Goal: Ask a question

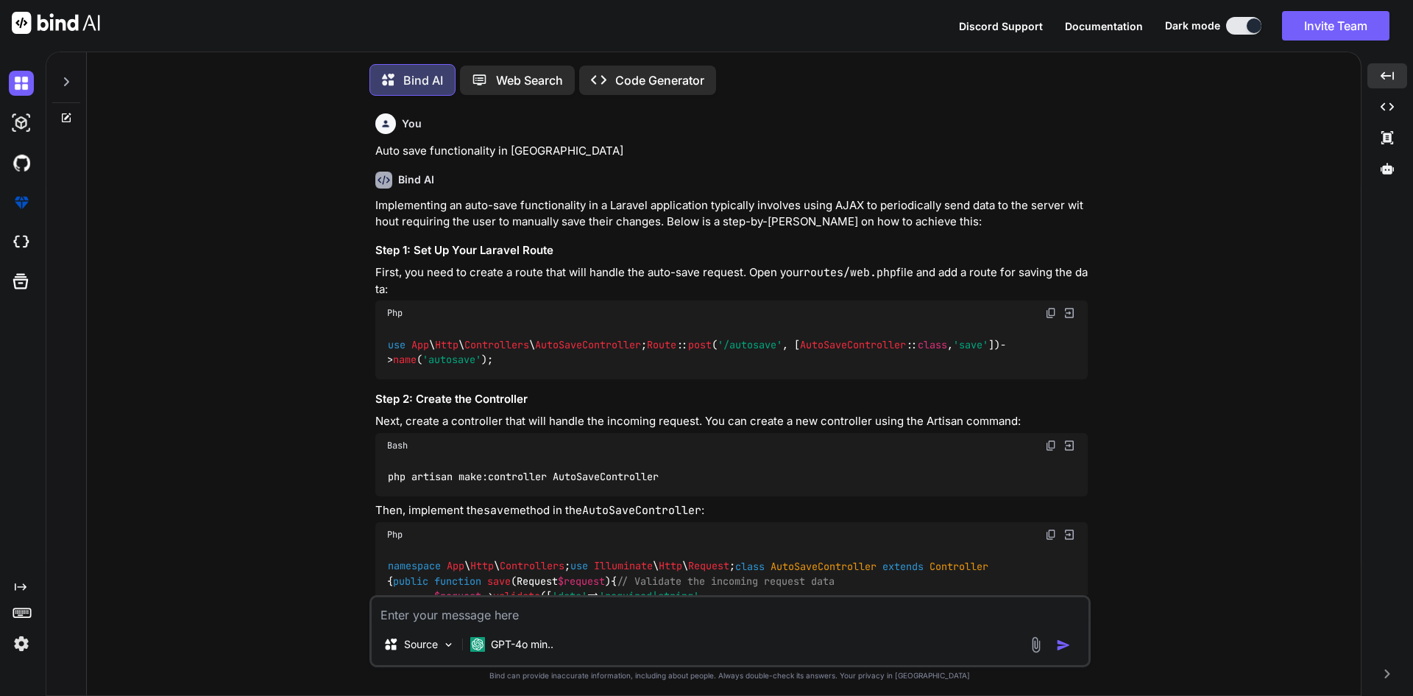
scroll to position [59949, 0]
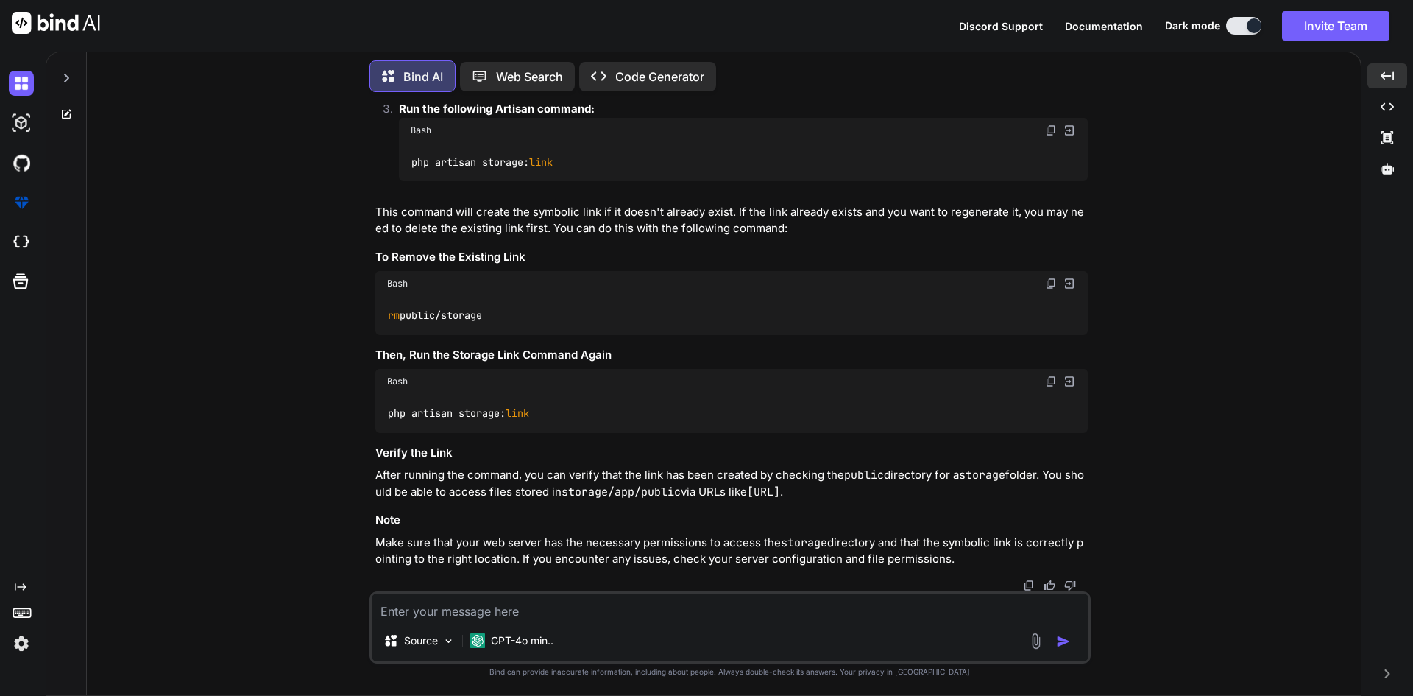
click at [456, 603] on textarea at bounding box center [730, 606] width 717 height 26
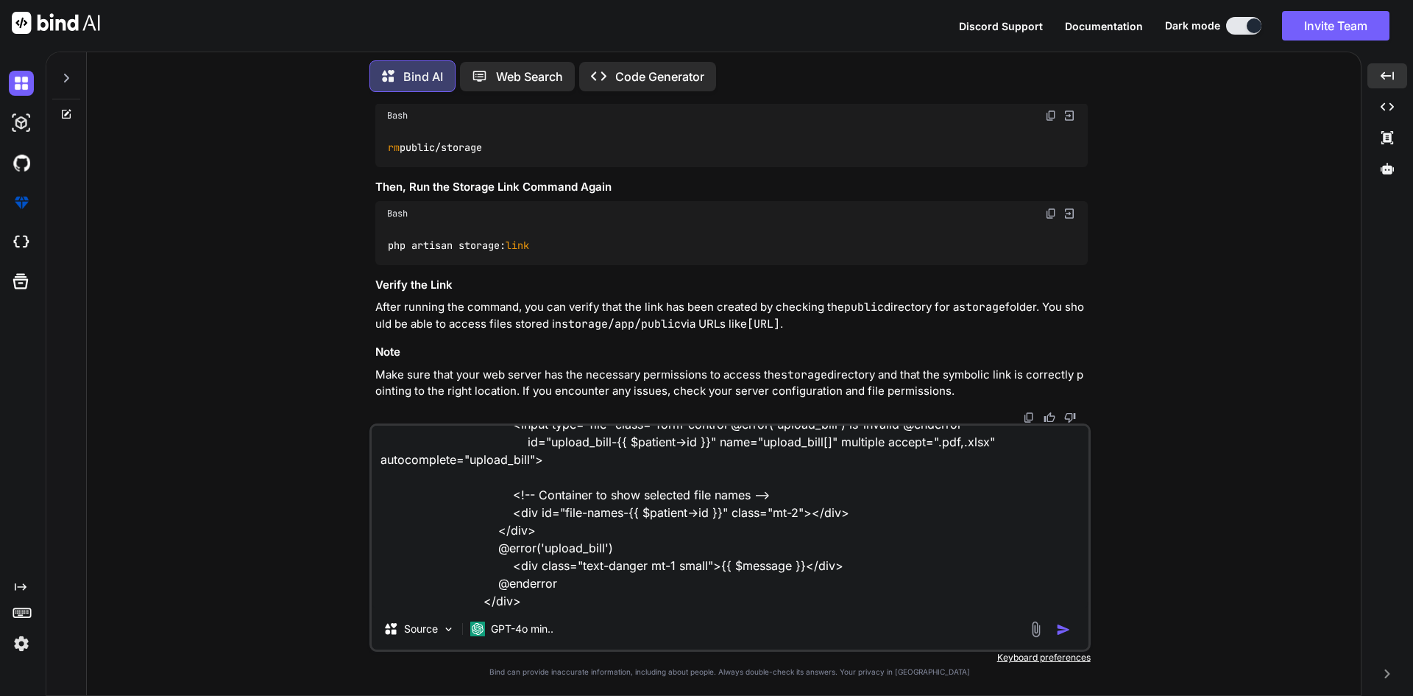
scroll to position [107, 0]
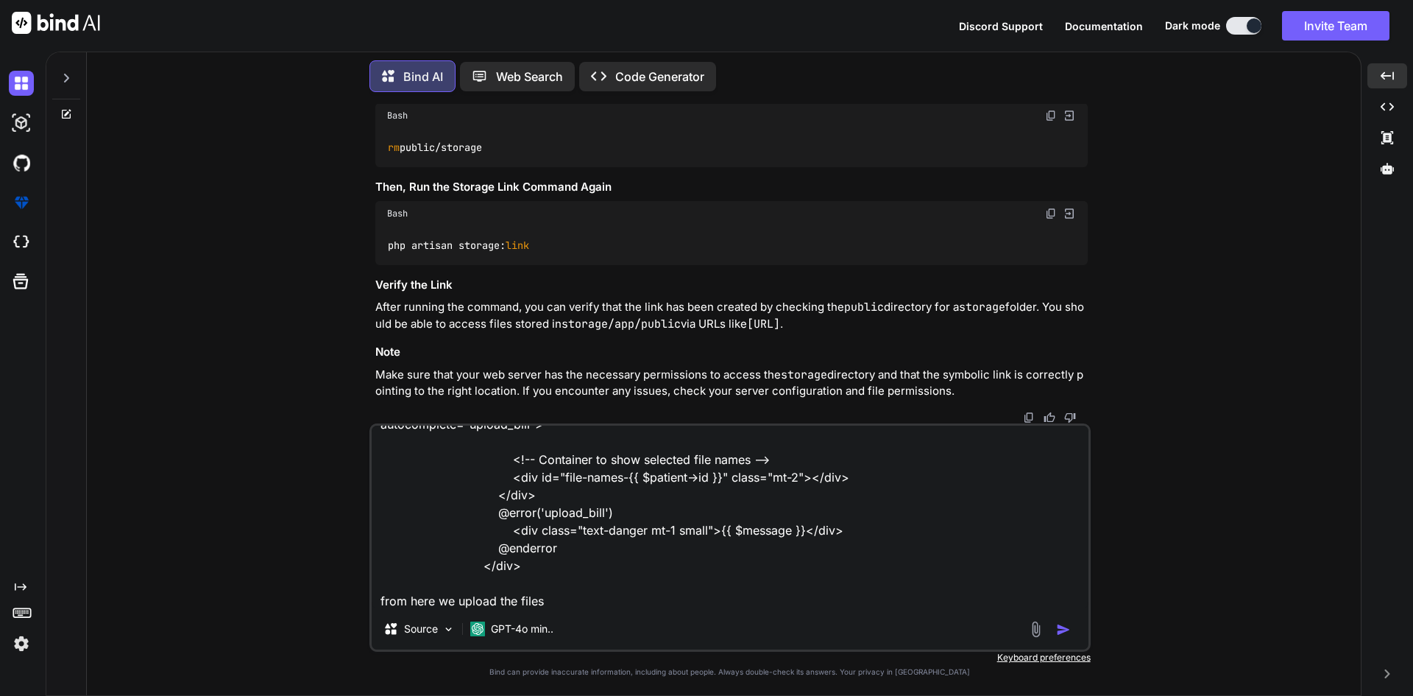
click at [631, 598] on textarea "<div class="col-xl-4 col-md-6 col-12"> <div class="mb-3"> <label for="upload_bi…" at bounding box center [730, 516] width 717 height 183
paste textarea "renderFilesWithAutoSave('patientBillingForm-{{ $patient->id }}', 'upload_bill-{…"
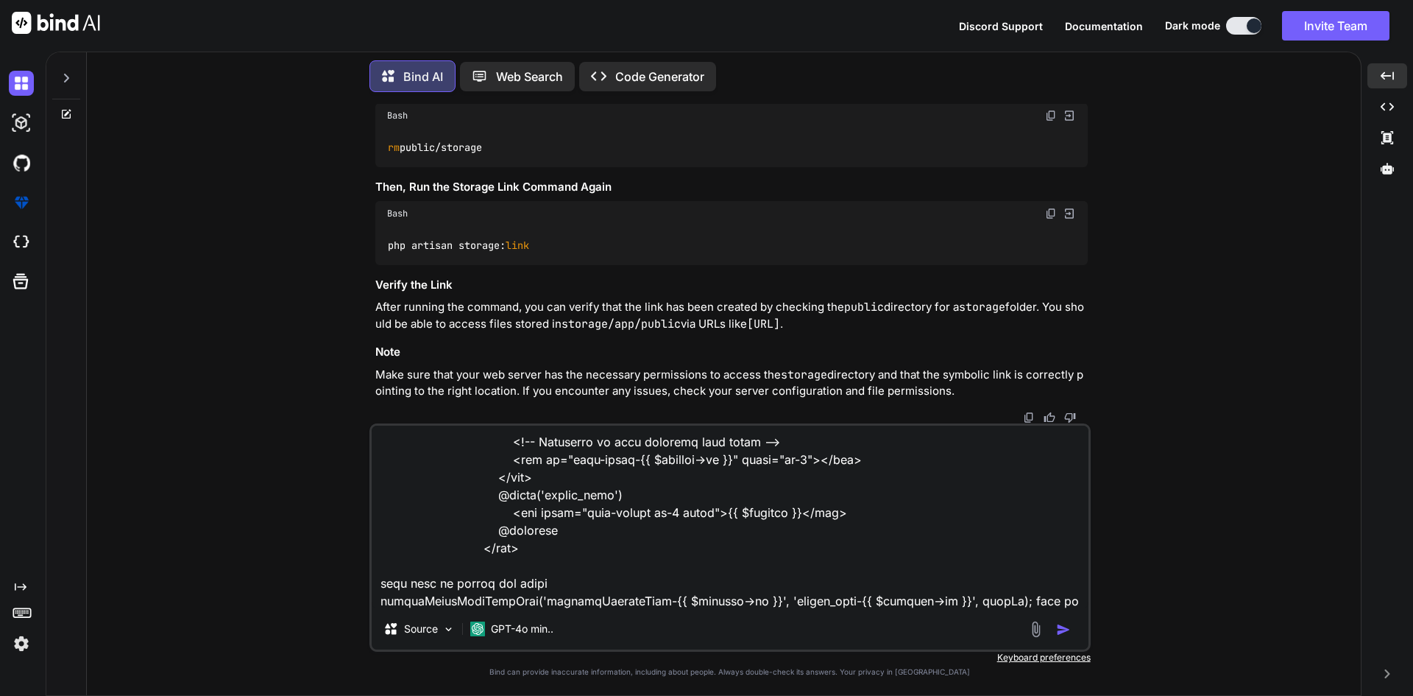
scroll to position [143, 0]
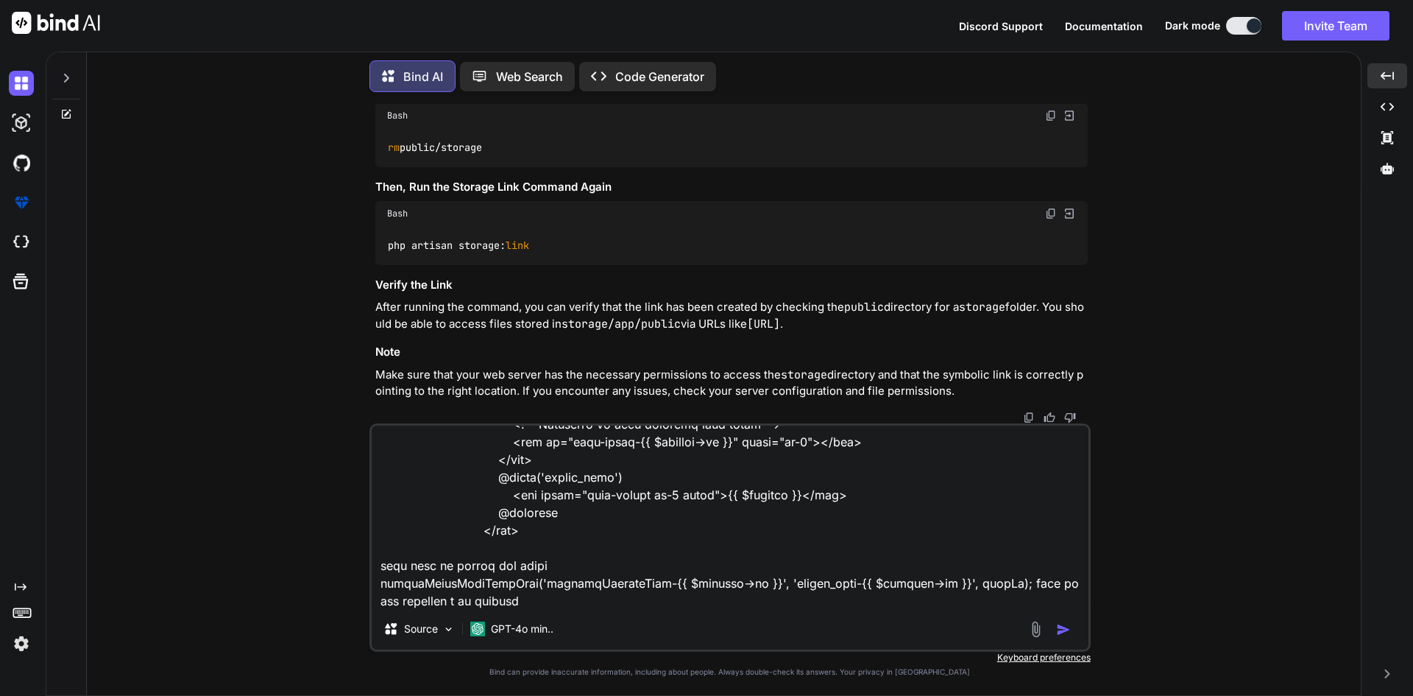
click at [463, 598] on textarea at bounding box center [730, 516] width 717 height 183
paste textarea "function renderFilesWithAutoSave(formId, fieldId, userId) { const input = docum…"
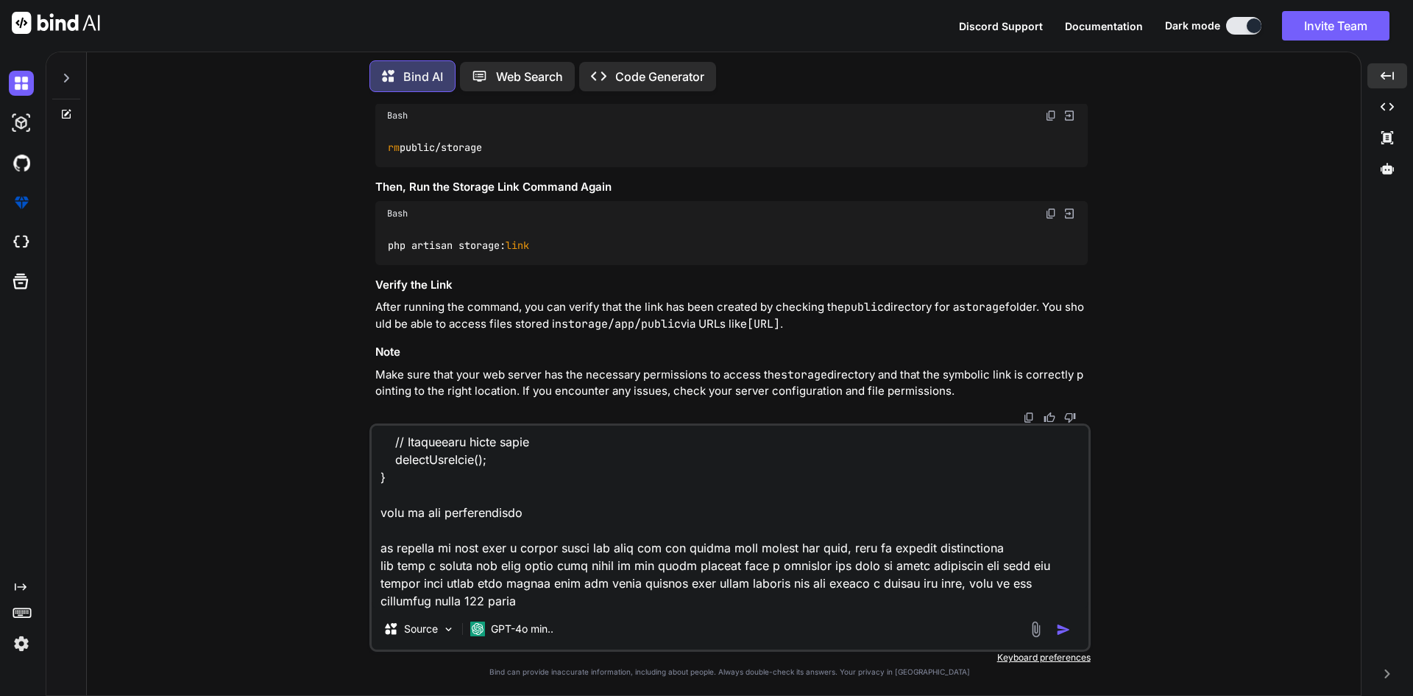
scroll to position [2475, 0]
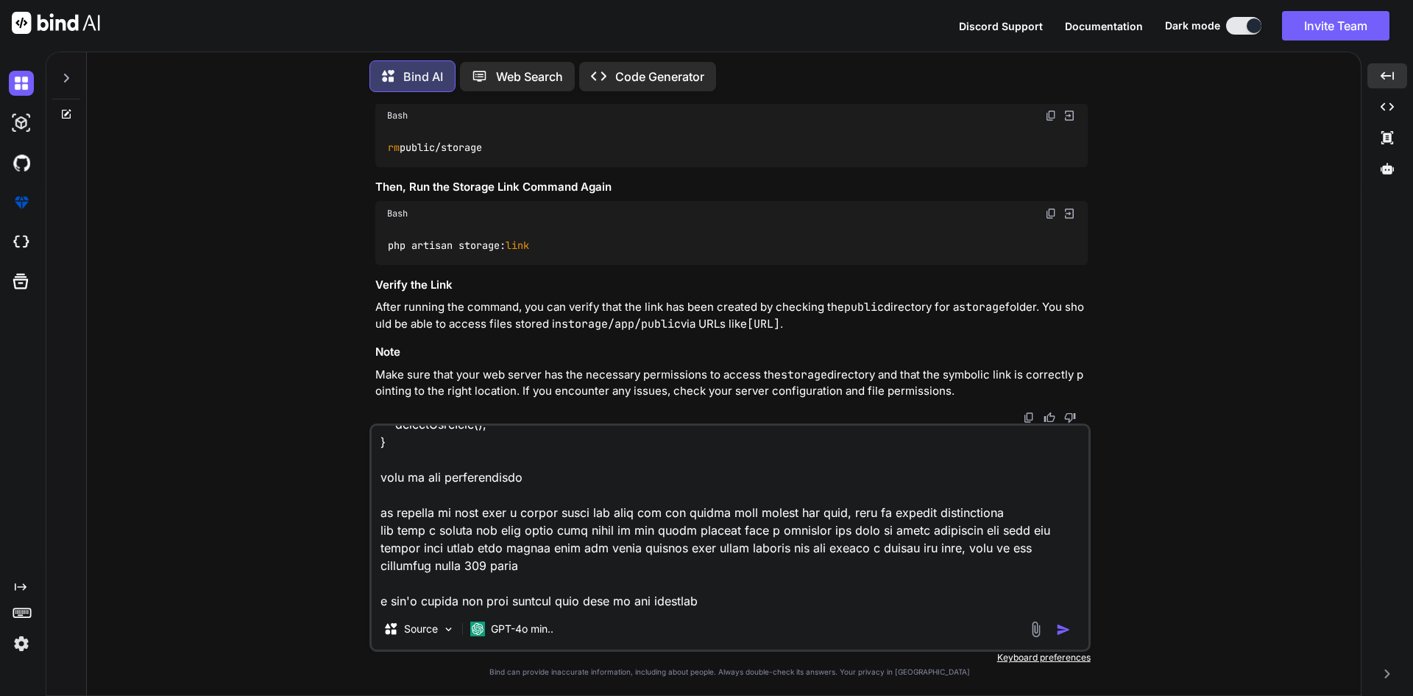
paste textarea "<form method="POST" action="{{ route('user.storeBill', $patient->id) }}" id="pa…"
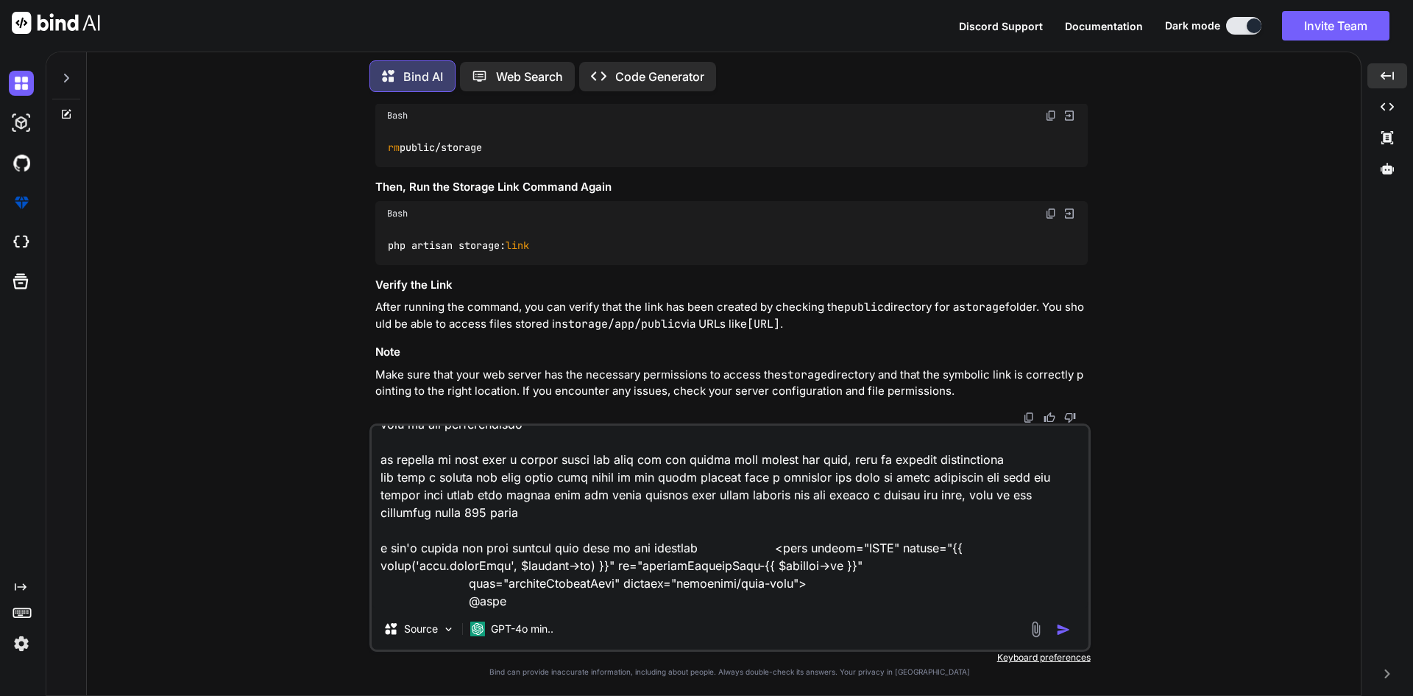
type textarea "<div class="col-xl-4 col-md-6 col-12"> <div class="mb-3"> <label for="upload_bi…"
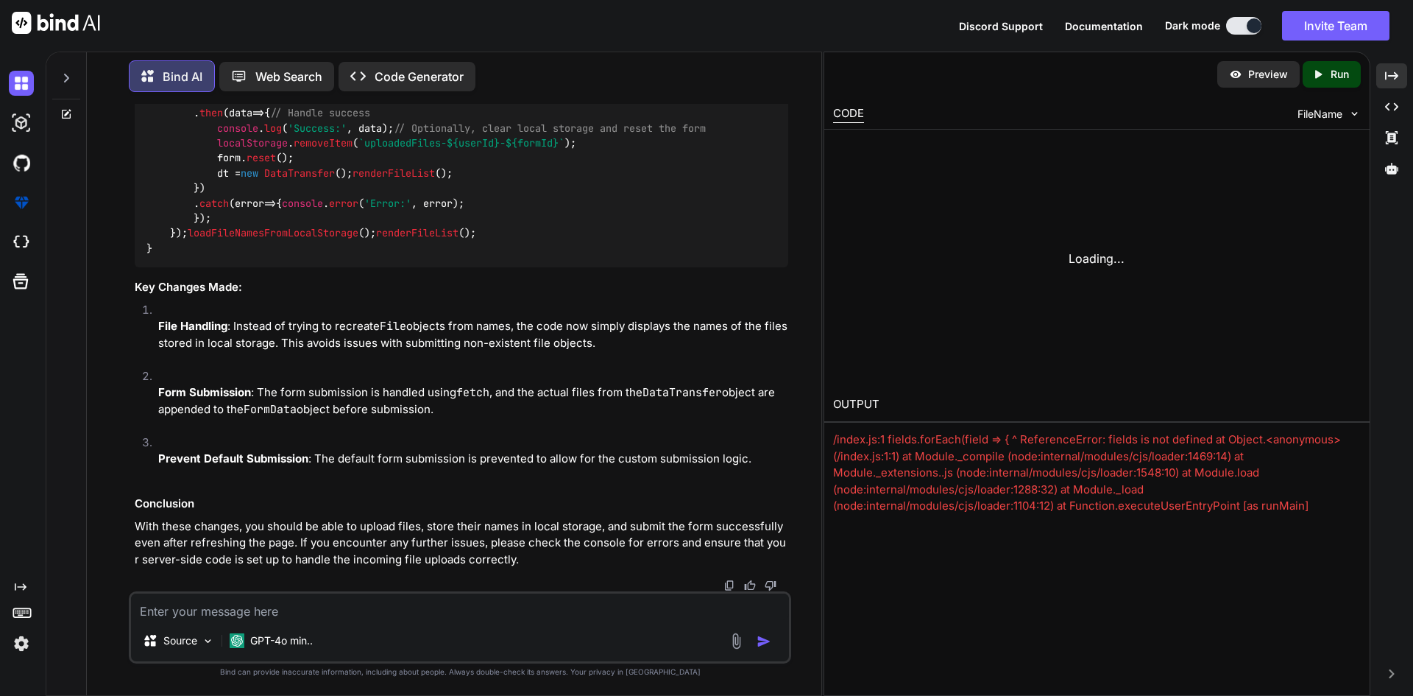
scroll to position [64457, 0]
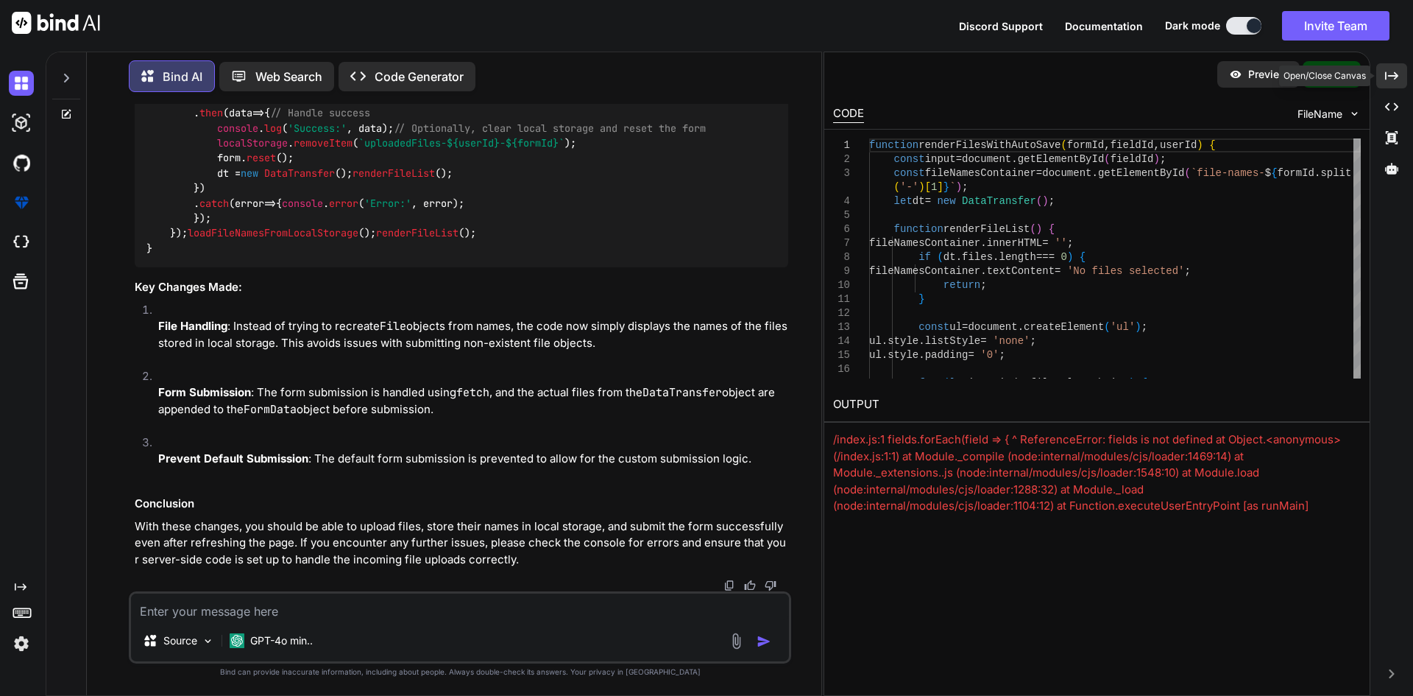
click at [1397, 78] on icon "Created with Pixso." at bounding box center [1391, 75] width 13 height 13
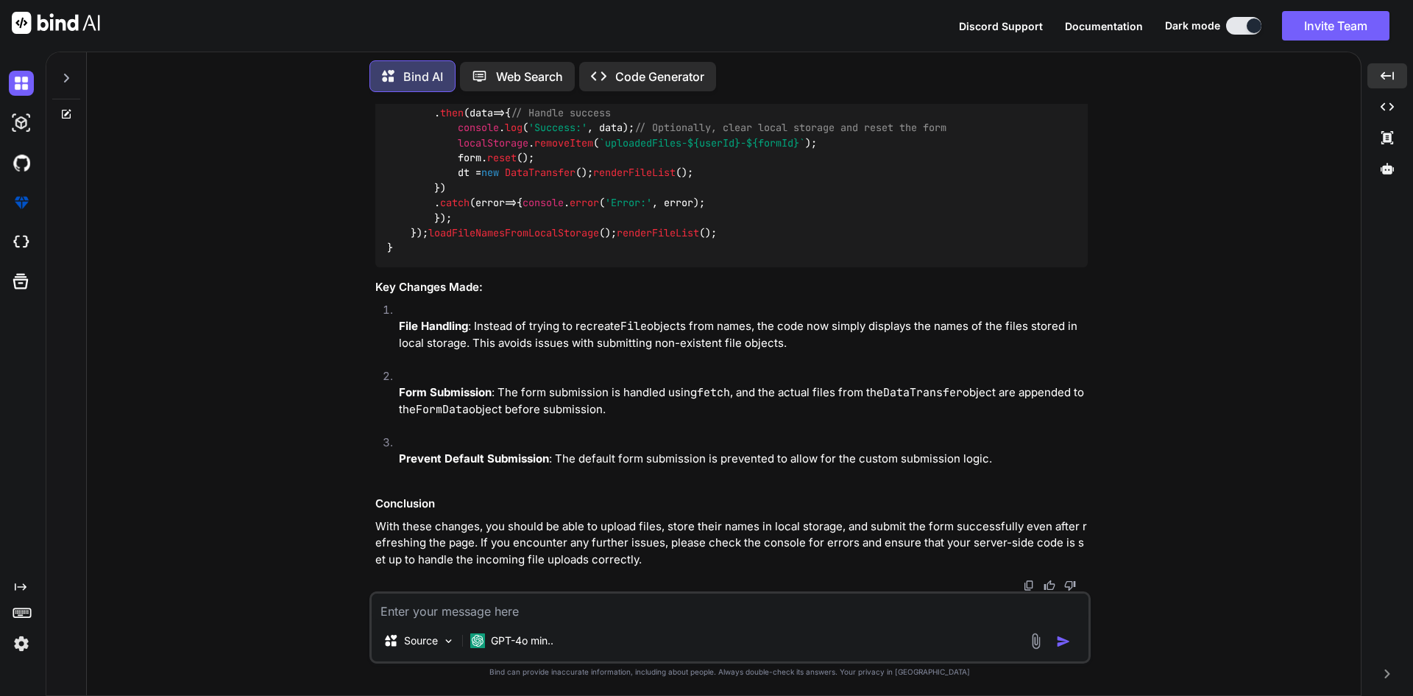
scroll to position [61033, 0]
click at [582, 607] on textarea at bounding box center [730, 606] width 717 height 26
paste textarea "function renderFilesWithAutoSave(formId, fieldId, userId) { const input = docum…"
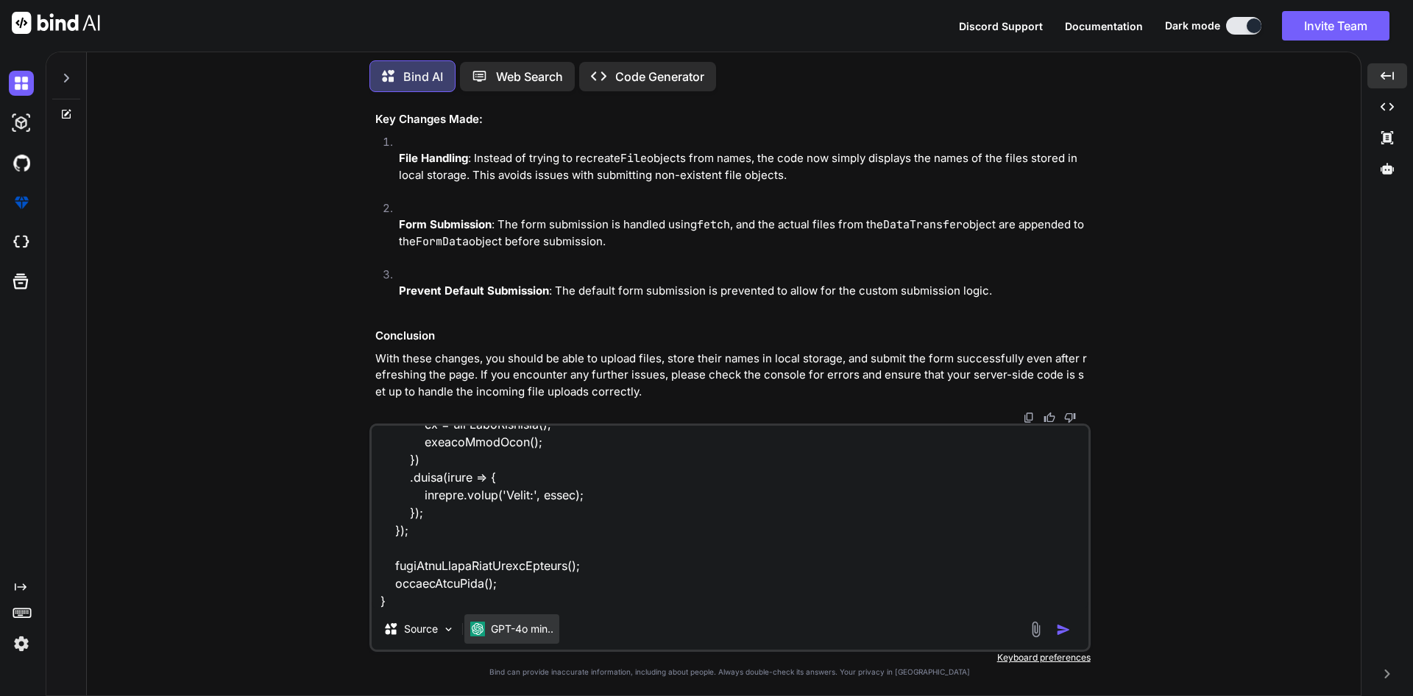
scroll to position [2263, 0]
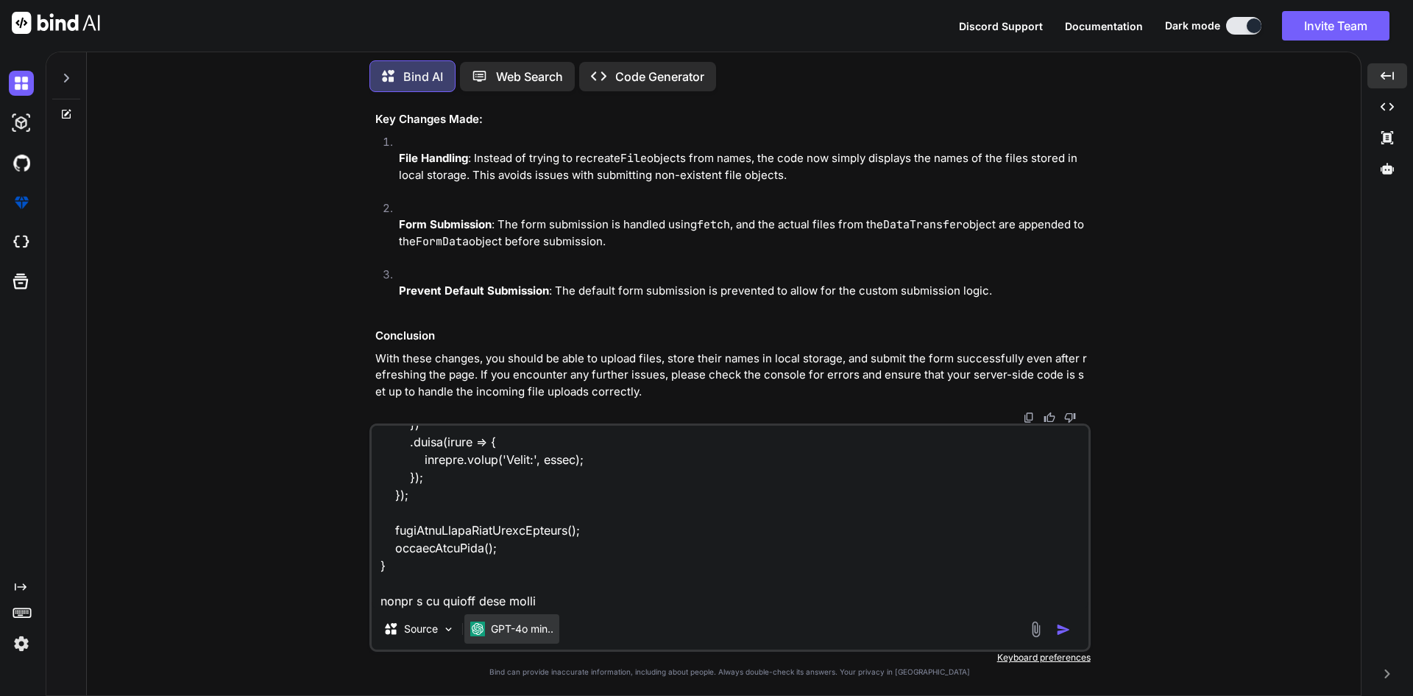
type textarea "function renderFilesWithAutoSave(formId, fieldId, userId) { const input = docum…"
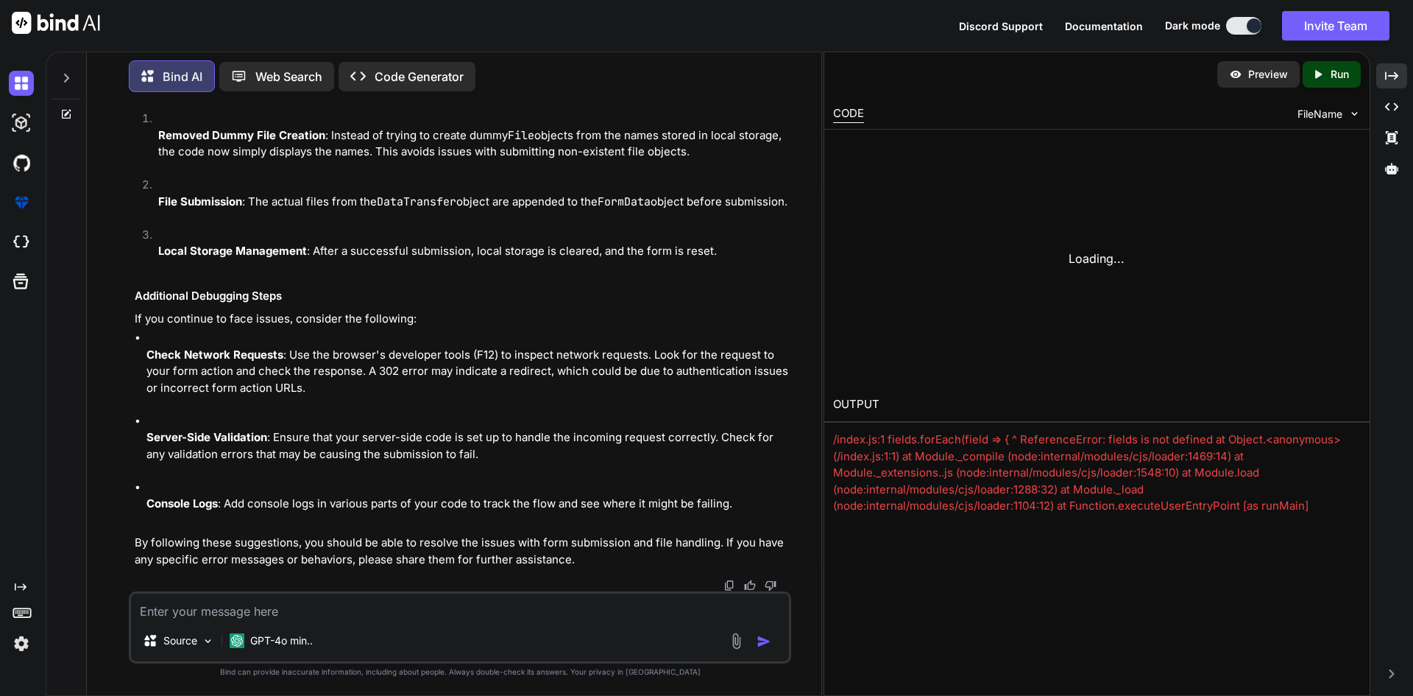
scroll to position [67951, 0]
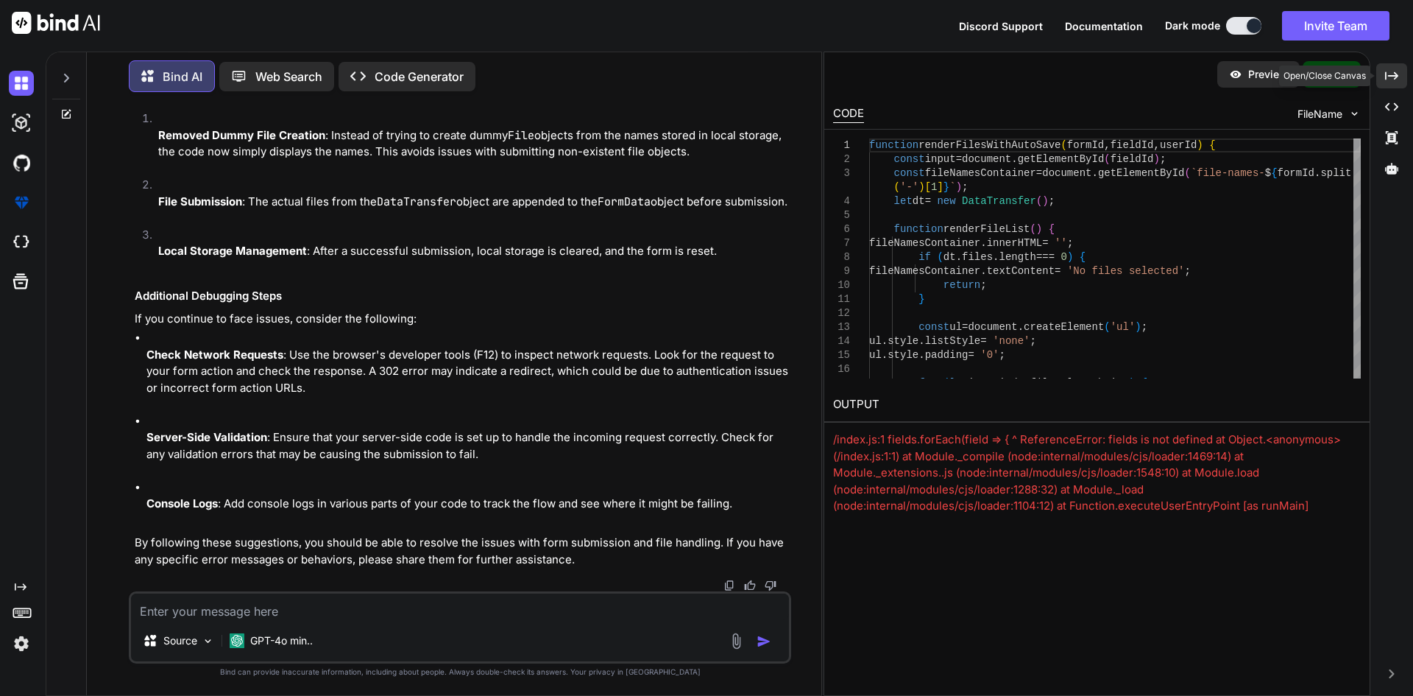
click at [1402, 76] on div "Created with Pixso." at bounding box center [1391, 75] width 31 height 25
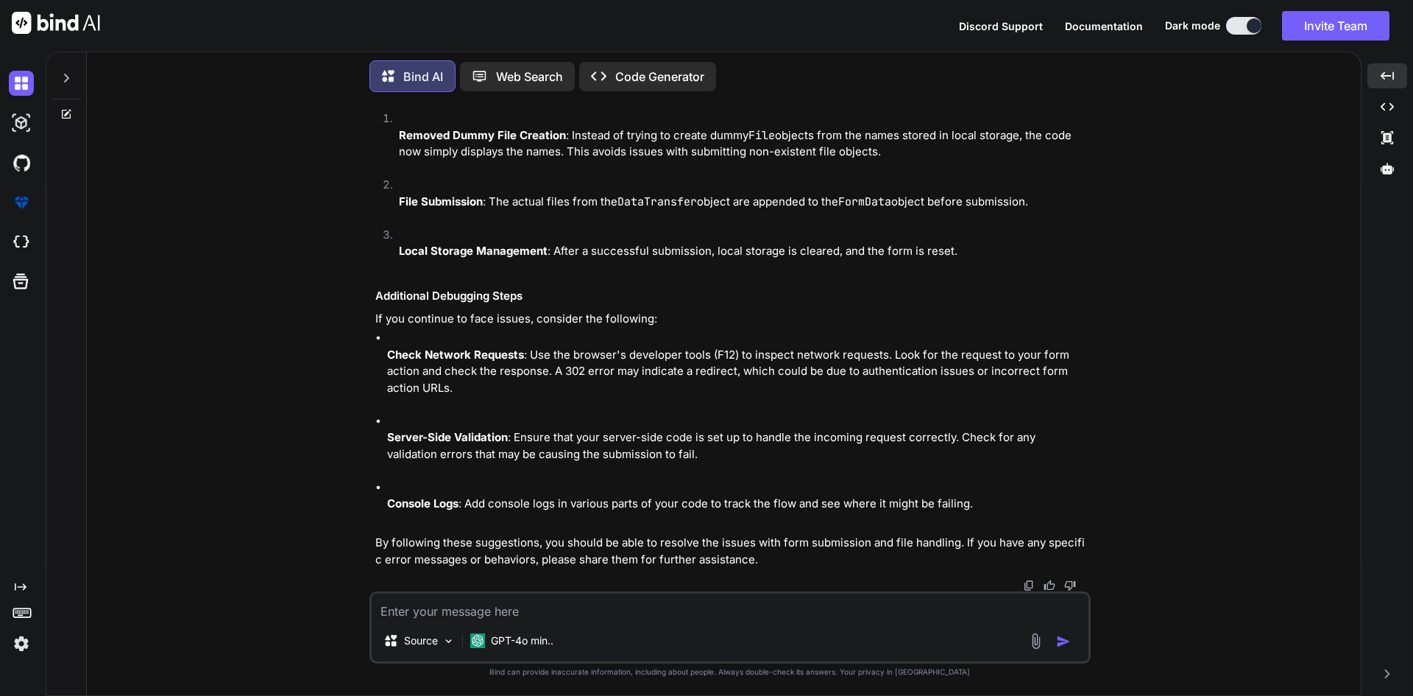
scroll to position [64387, 0]
click at [489, 606] on textarea at bounding box center [730, 606] width 717 height 26
paste textarea "blob:[URL][TECHNICAL_ID]"
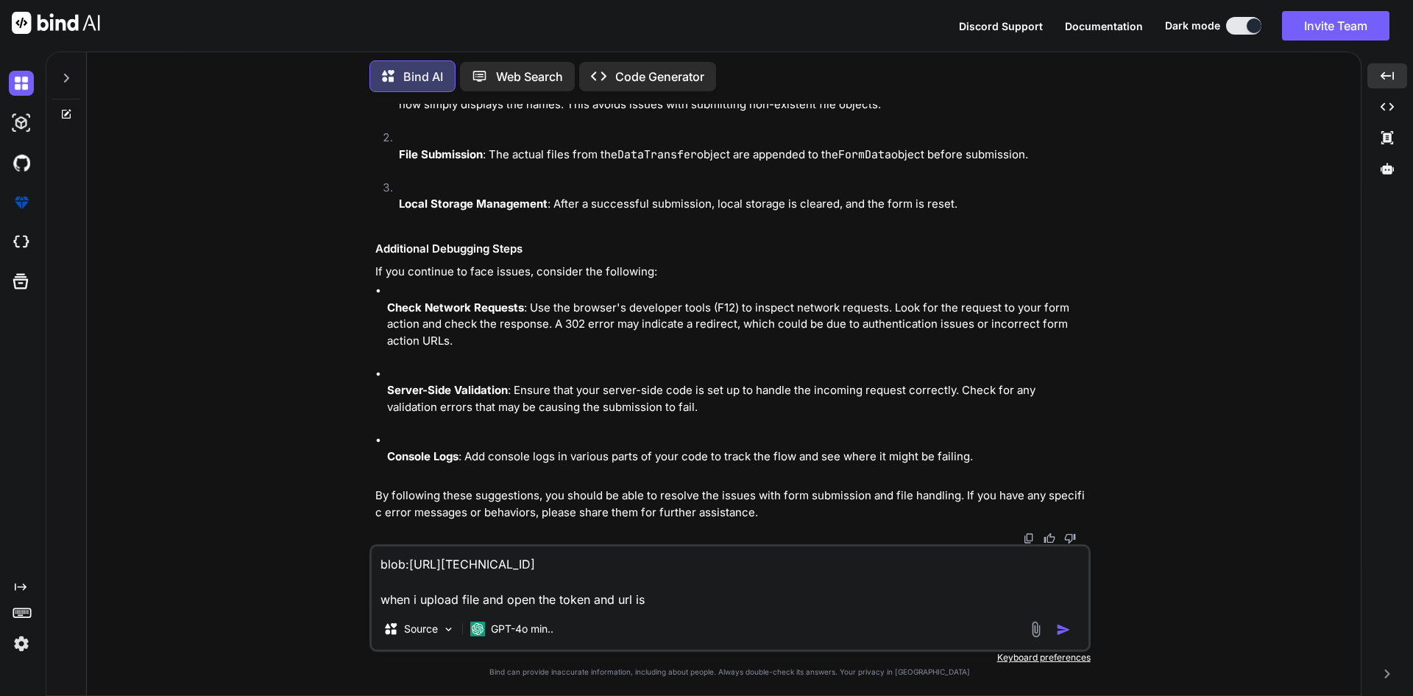
drag, startPoint x: 803, startPoint y: 568, endPoint x: 355, endPoint y: 566, distance: 448.3
click at [355, 566] on div "You Auto save functionality in laravel Bind AI Implementing an auto-save functi…" at bounding box center [730, 399] width 1262 height 591
click at [692, 601] on textarea "blob:[URL][TECHNICAL_ID] when i upload file and open the token and url is" at bounding box center [730, 577] width 717 height 62
paste textarea "blob:[URL][TECHNICAL_ID]"
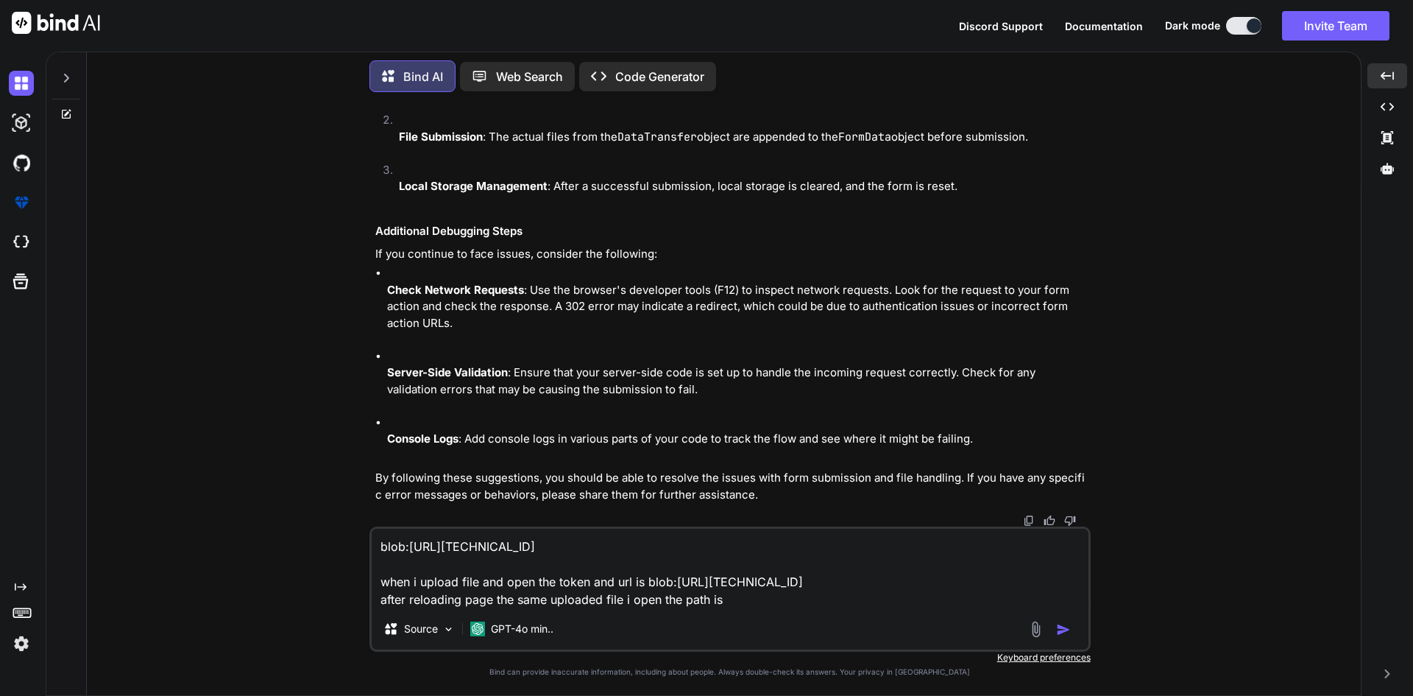
paste textarea "blob:[URL][TECHNICAL_ID]"
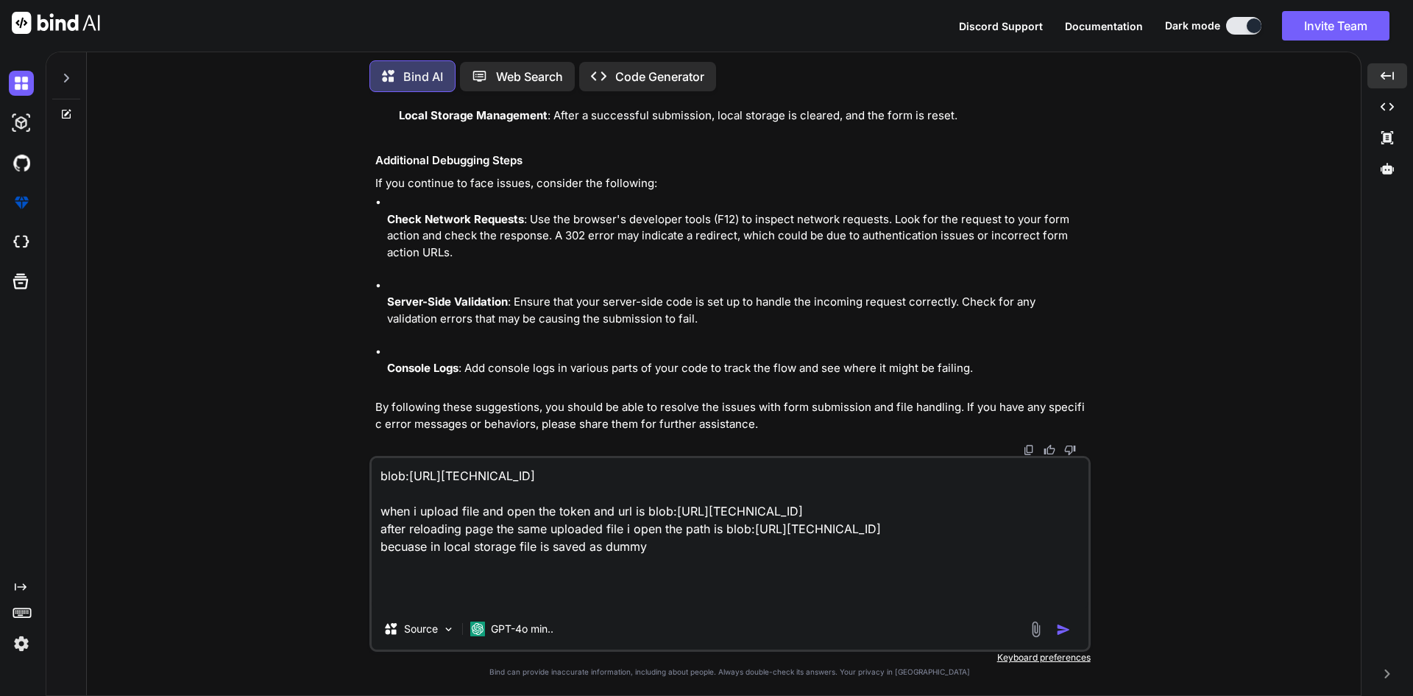
paste textarea "function renderFilesWithAutoSave(formId, fieldId, userId) { const input = docum…"
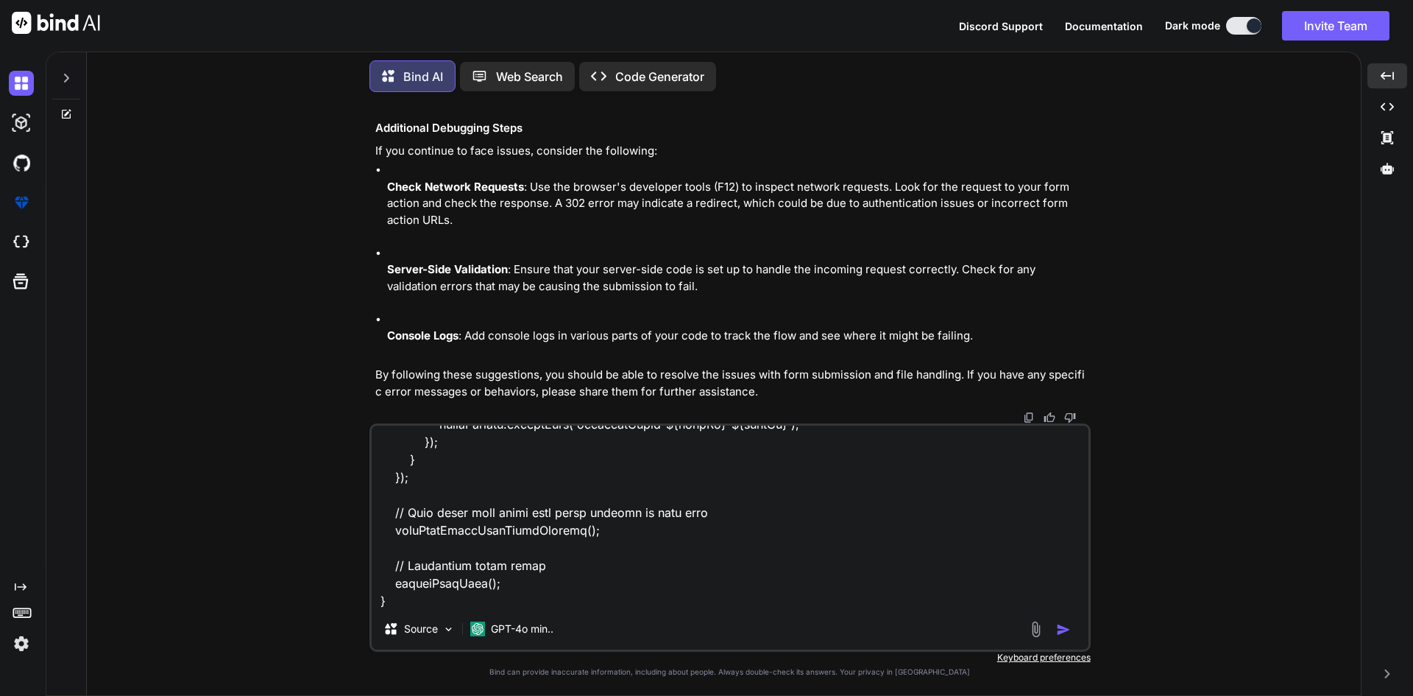
scroll to position [2139, 0]
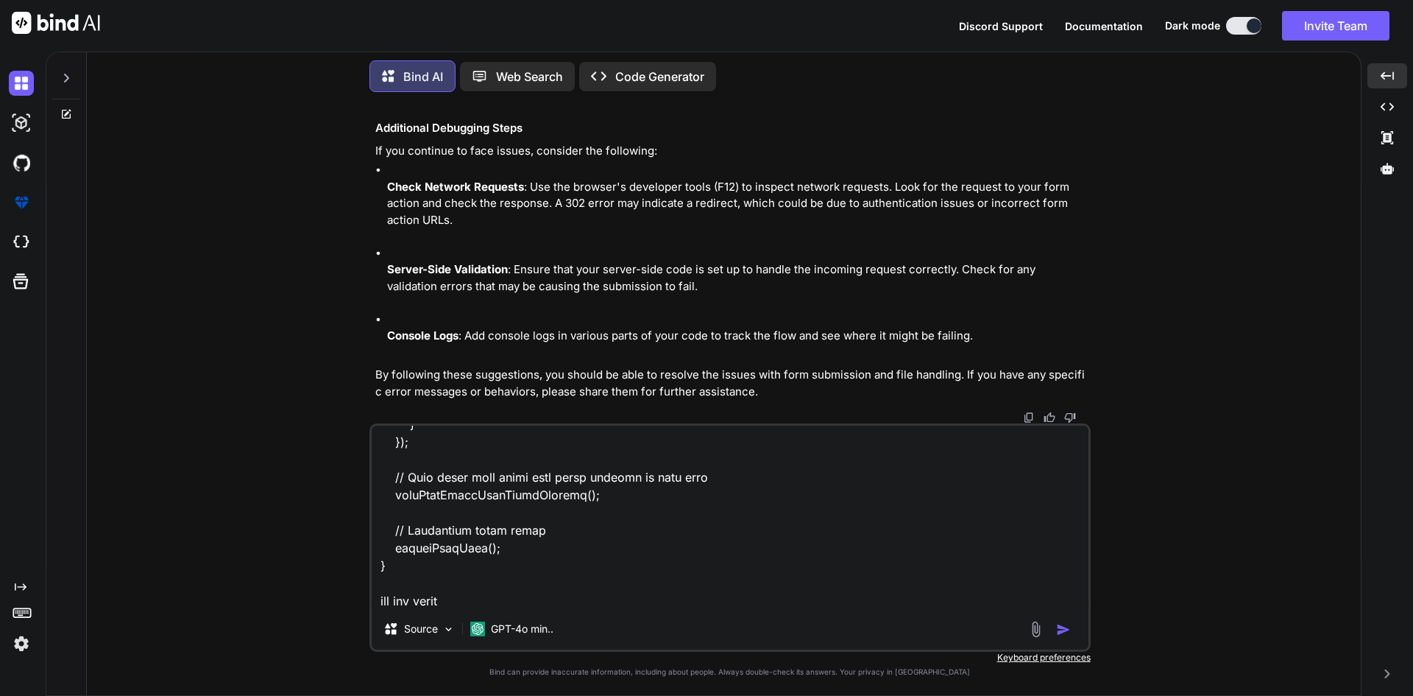
type textarea "blob:[URL][TECHNICAL_ID] when i upload file and open the token and url is blob:…"
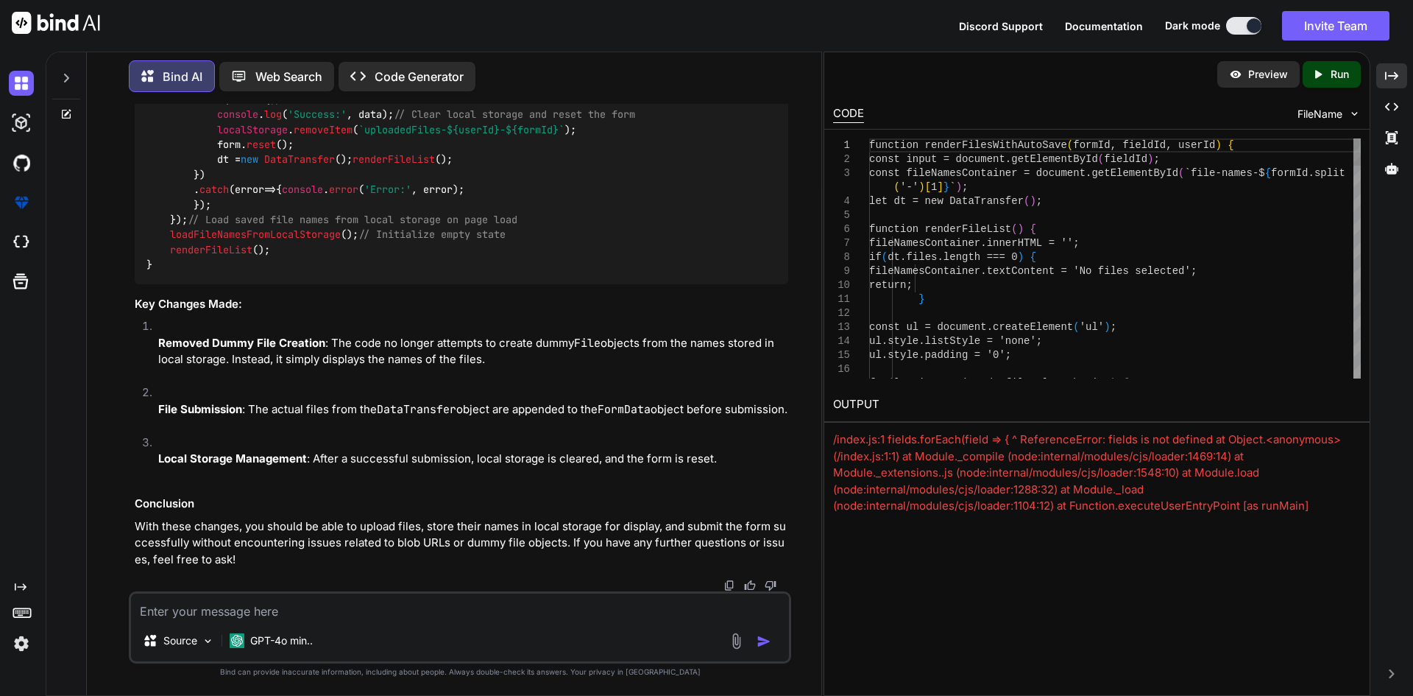
scroll to position [70682, 0]
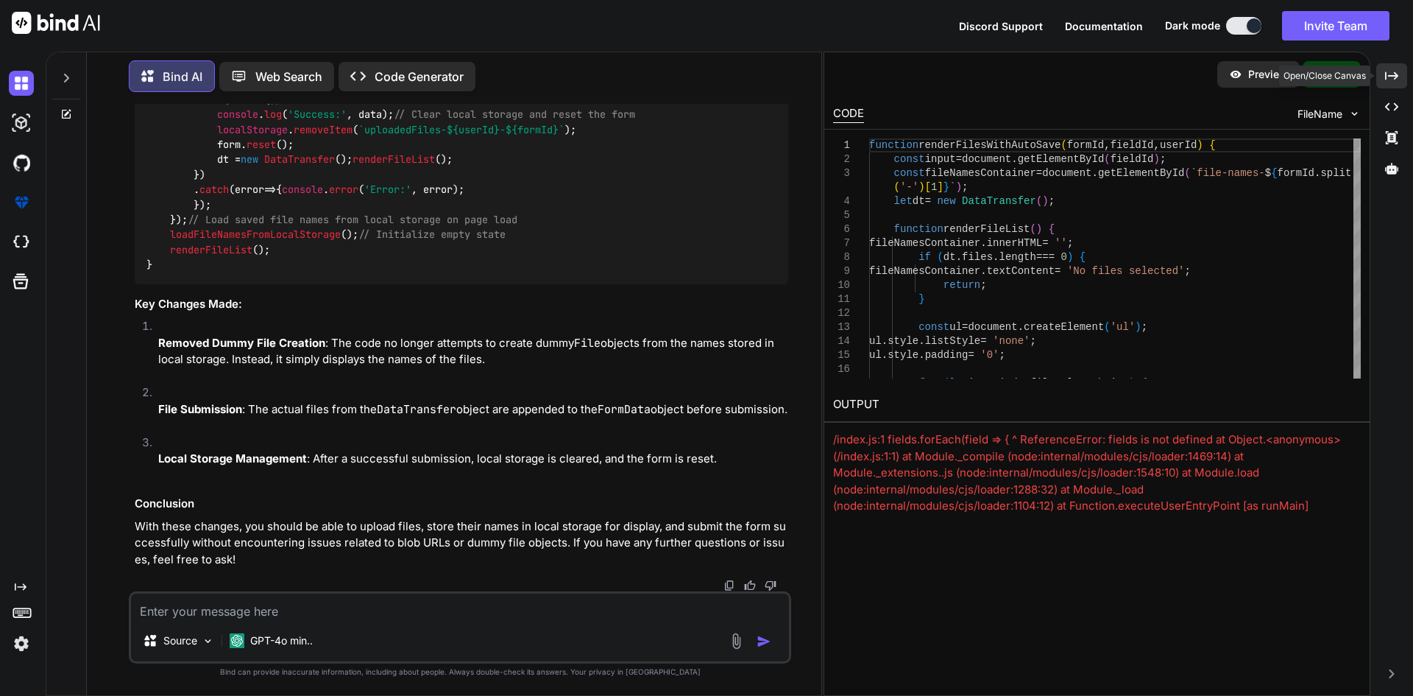
click at [1397, 74] on icon at bounding box center [1391, 75] width 13 height 8
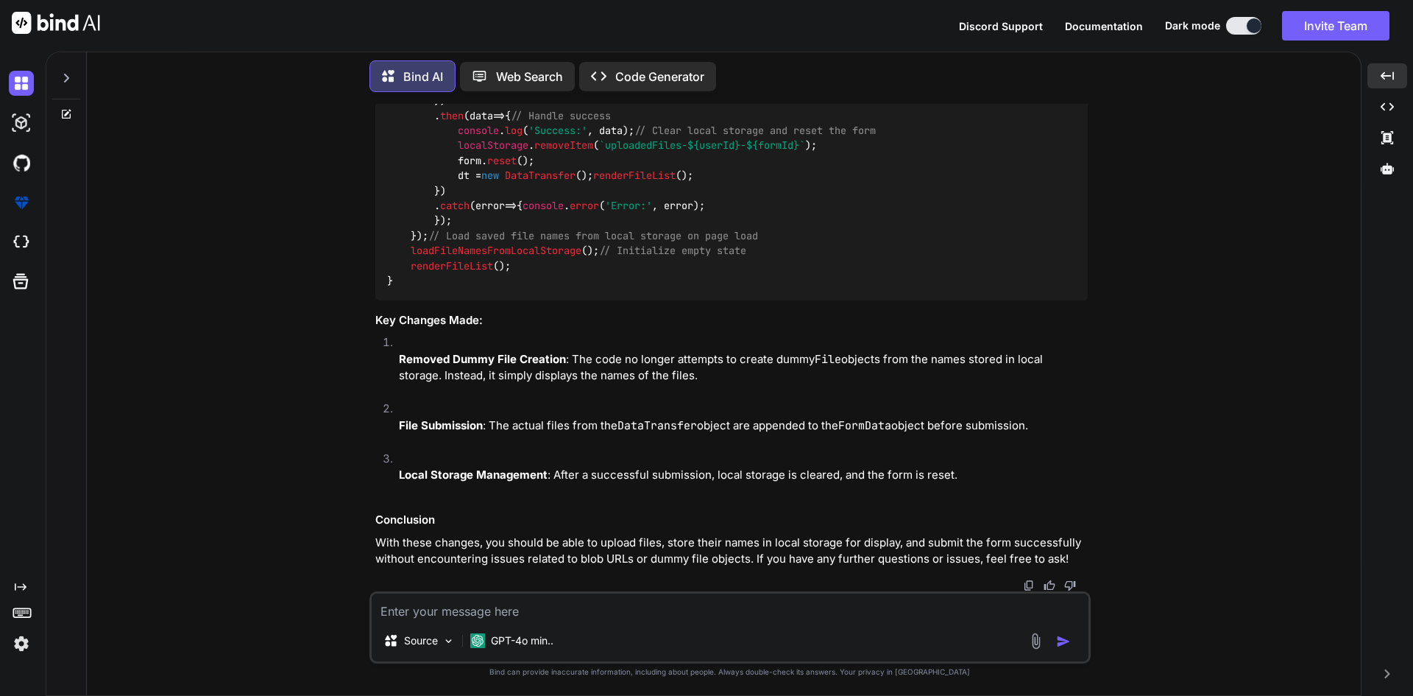
scroll to position [69515, 0]
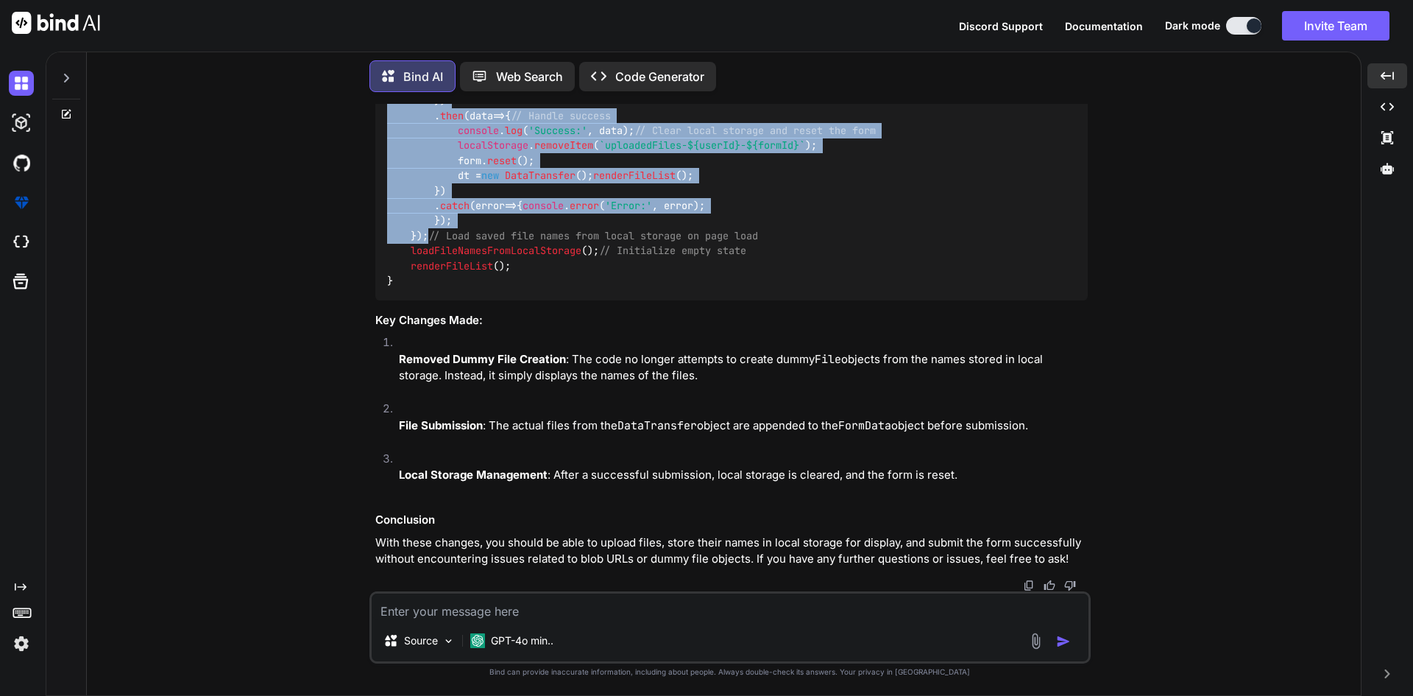
drag, startPoint x: 436, startPoint y: 180, endPoint x: 463, endPoint y: 565, distance: 385.9
copy code "fetch (form. action , { method : 'POST' , body : formData, headers : { 'X-CSRF-…"
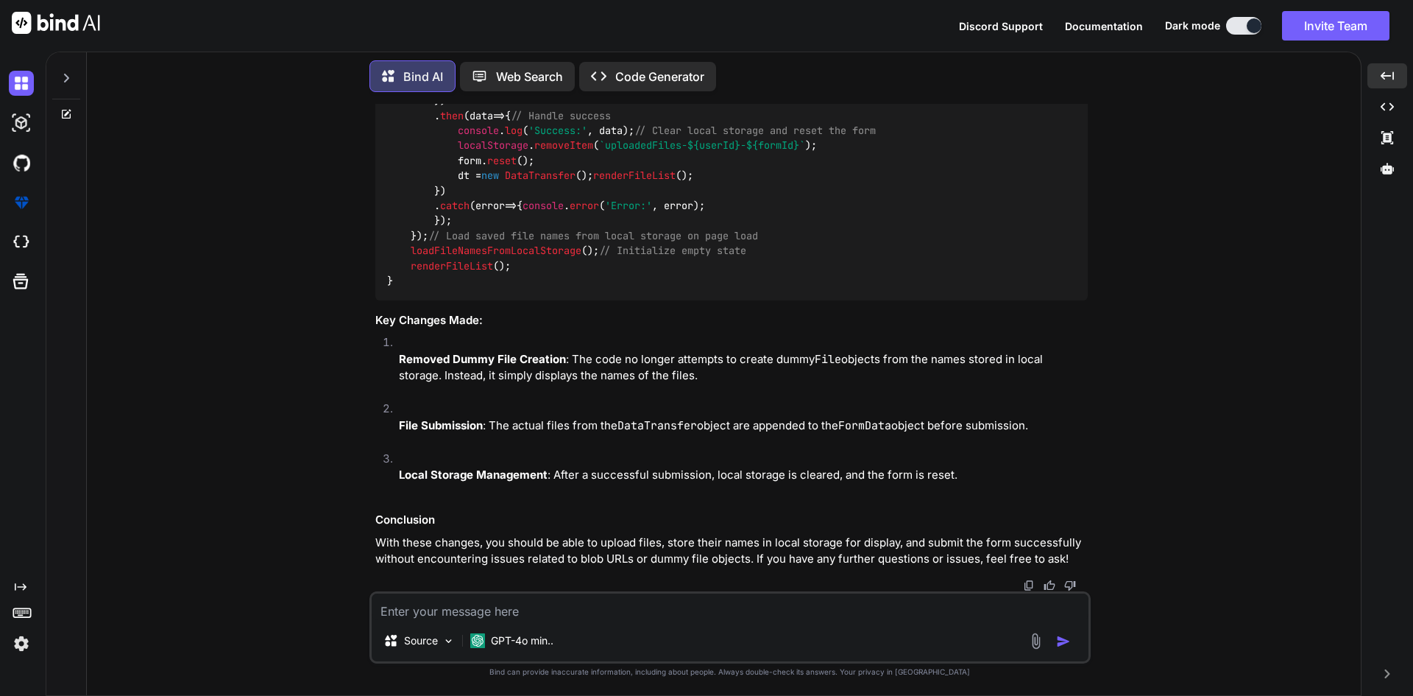
click at [453, 606] on textarea at bounding box center [730, 606] width 717 height 26
paste textarea "fetch(form.action, { method: 'POST', body: formData, headers: { 'X-CSRF-TOKEN':…"
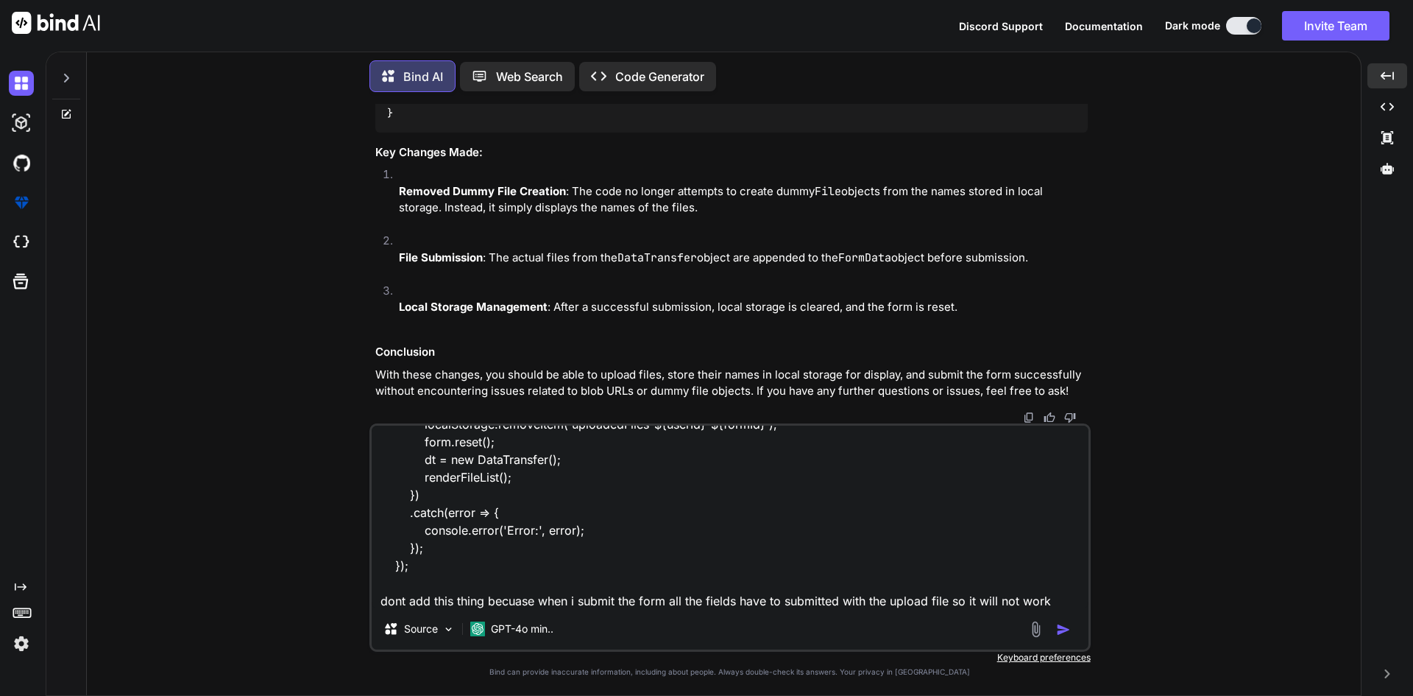
scroll to position [355, 0]
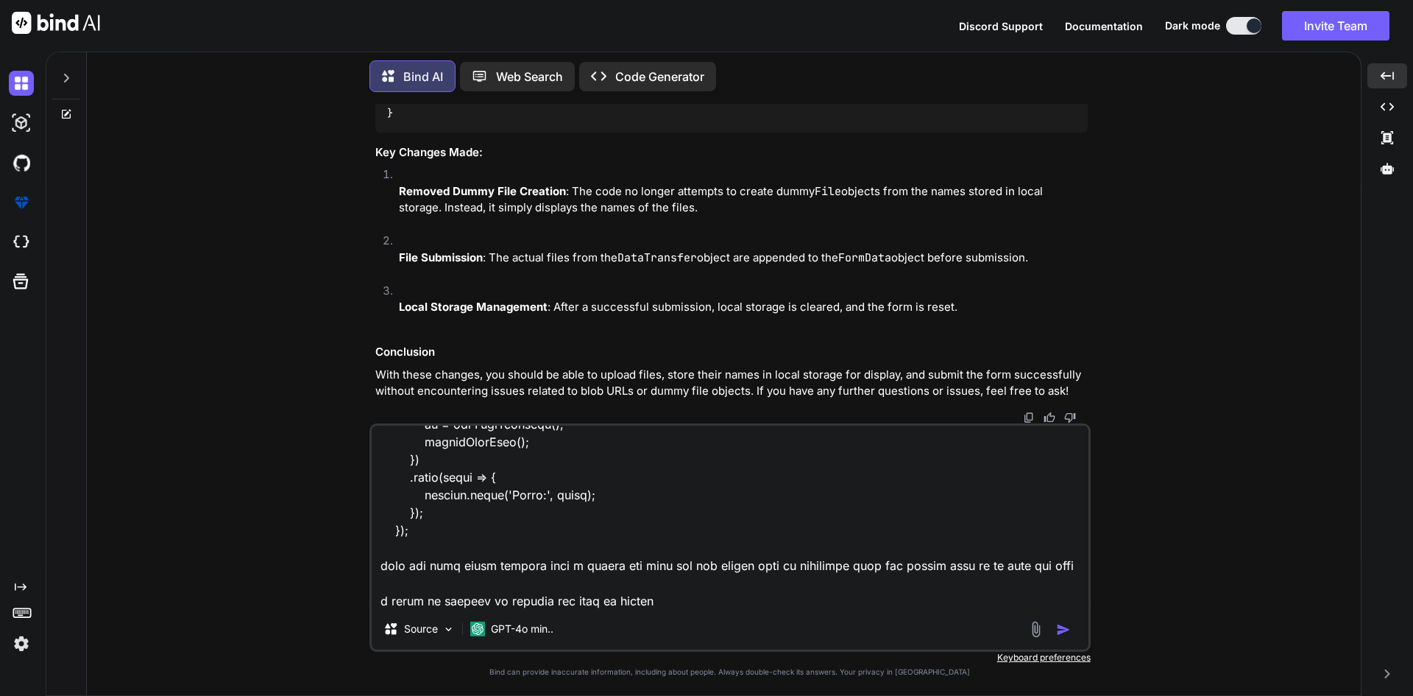
paste textarea "function saveFileNamesToLocalStorage() { const fileNames = Array.from(dt.files)…"
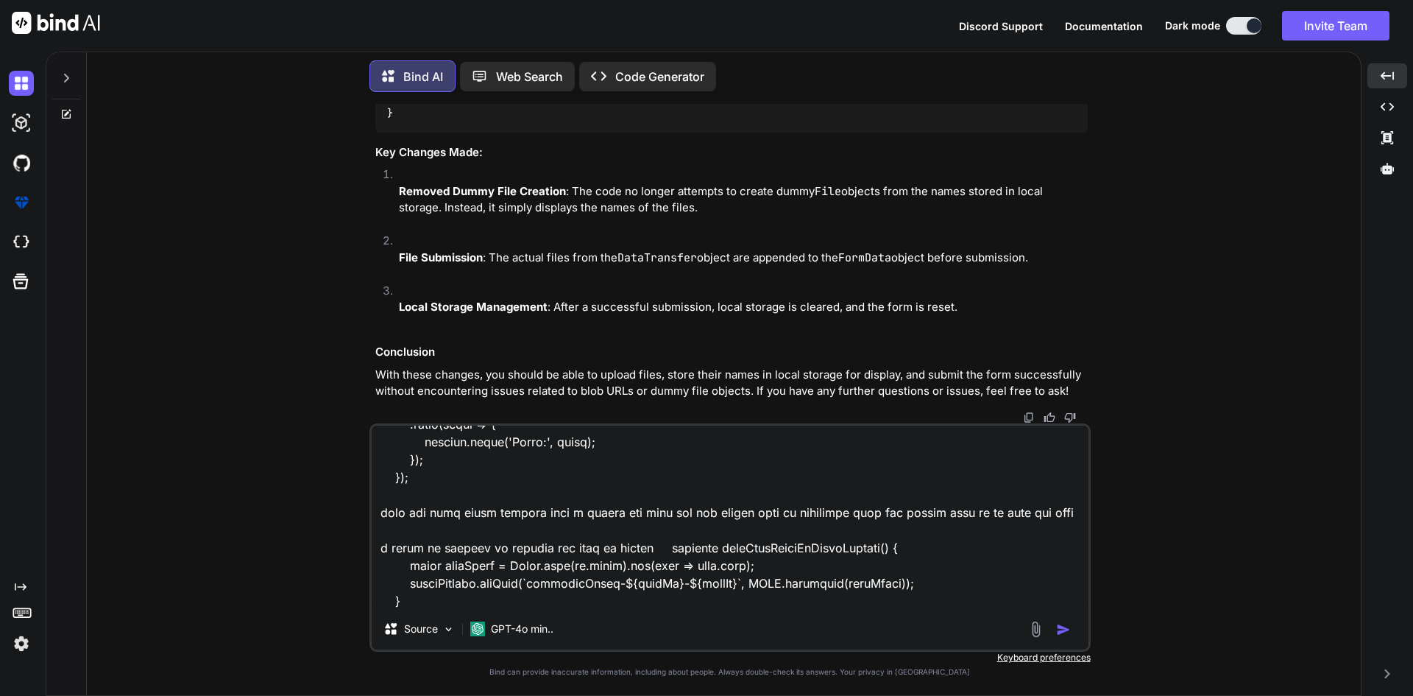
scroll to position [443, 0]
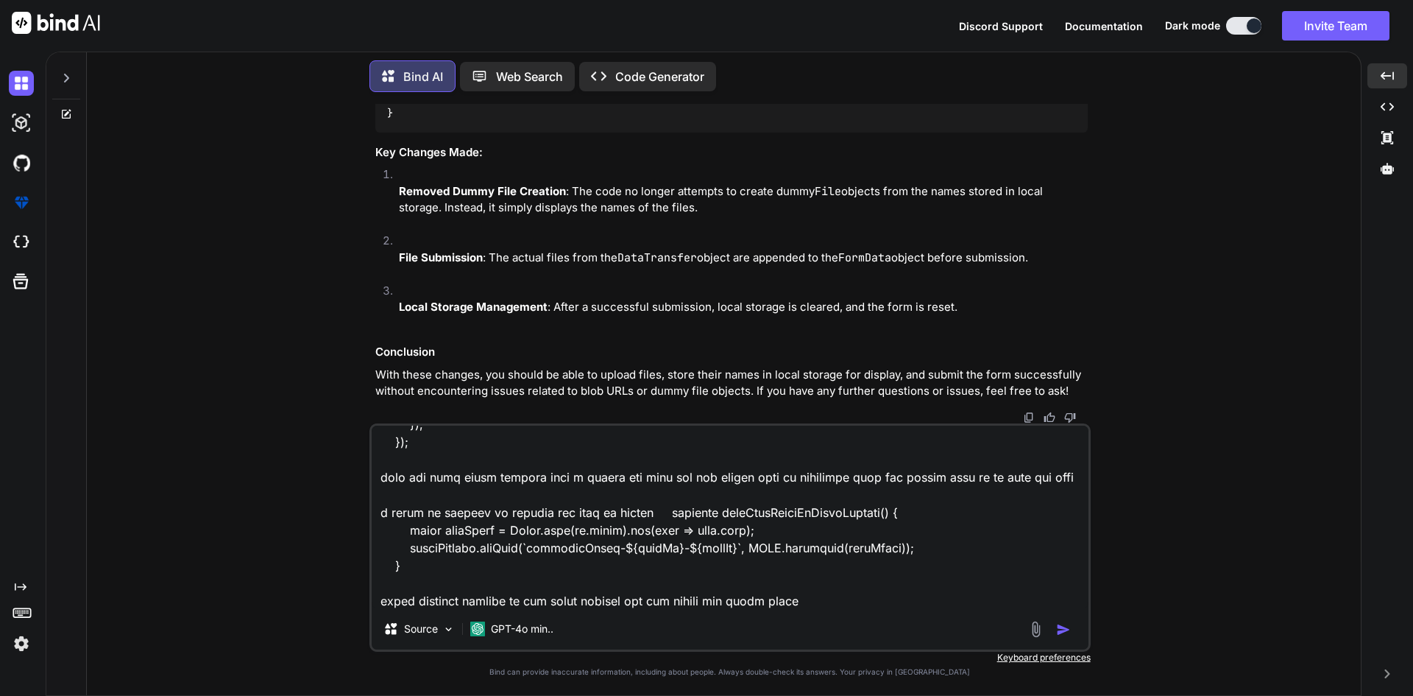
click at [828, 595] on textarea at bounding box center [730, 516] width 717 height 183
paste textarea "function renderFilesWithAutoSave(formId, fieldId, userId) { const input = docum…"
type textarea "fetch(form.action, { method: 'POST', body: formData, headers: { 'X-CSRF-TOKEN':…"
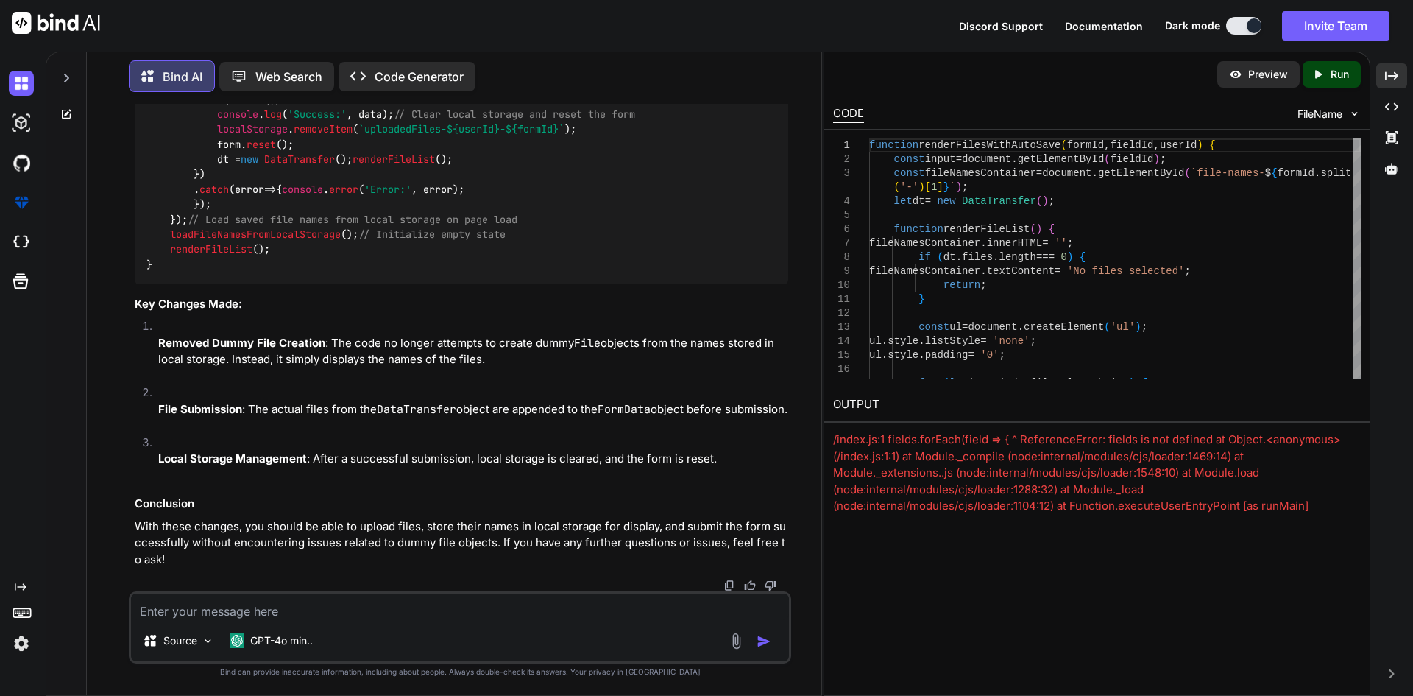
scroll to position [73720, 0]
click at [1403, 82] on div "Created with Pixso." at bounding box center [1391, 75] width 31 height 25
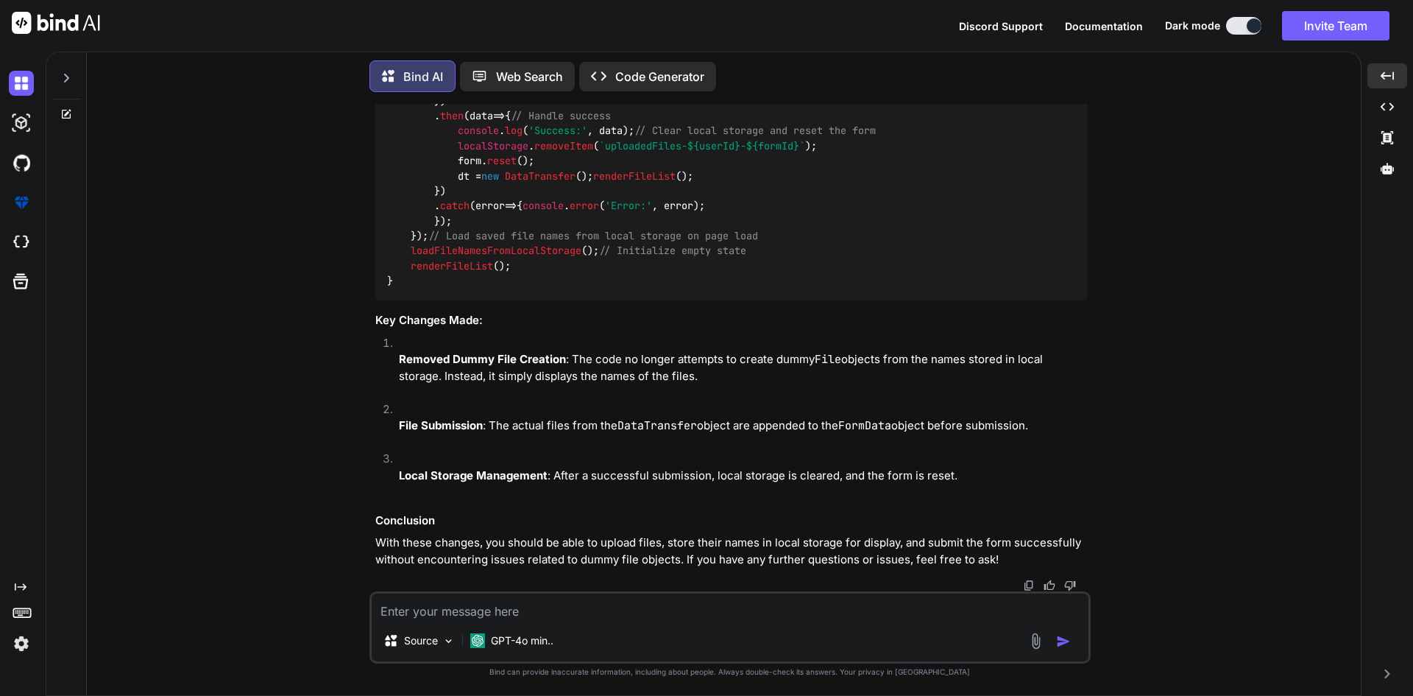
scroll to position [73035, 0]
click at [63, 28] on img at bounding box center [56, 23] width 88 height 22
drag, startPoint x: 618, startPoint y: 586, endPoint x: 616, endPoint y: 597, distance: 11.3
click at [618, 592] on div "You Auto save functionality in laravel Bind AI Implementing an auto-save functi…" at bounding box center [730, 399] width 721 height 591
click at [613, 601] on textarea at bounding box center [730, 606] width 717 height 26
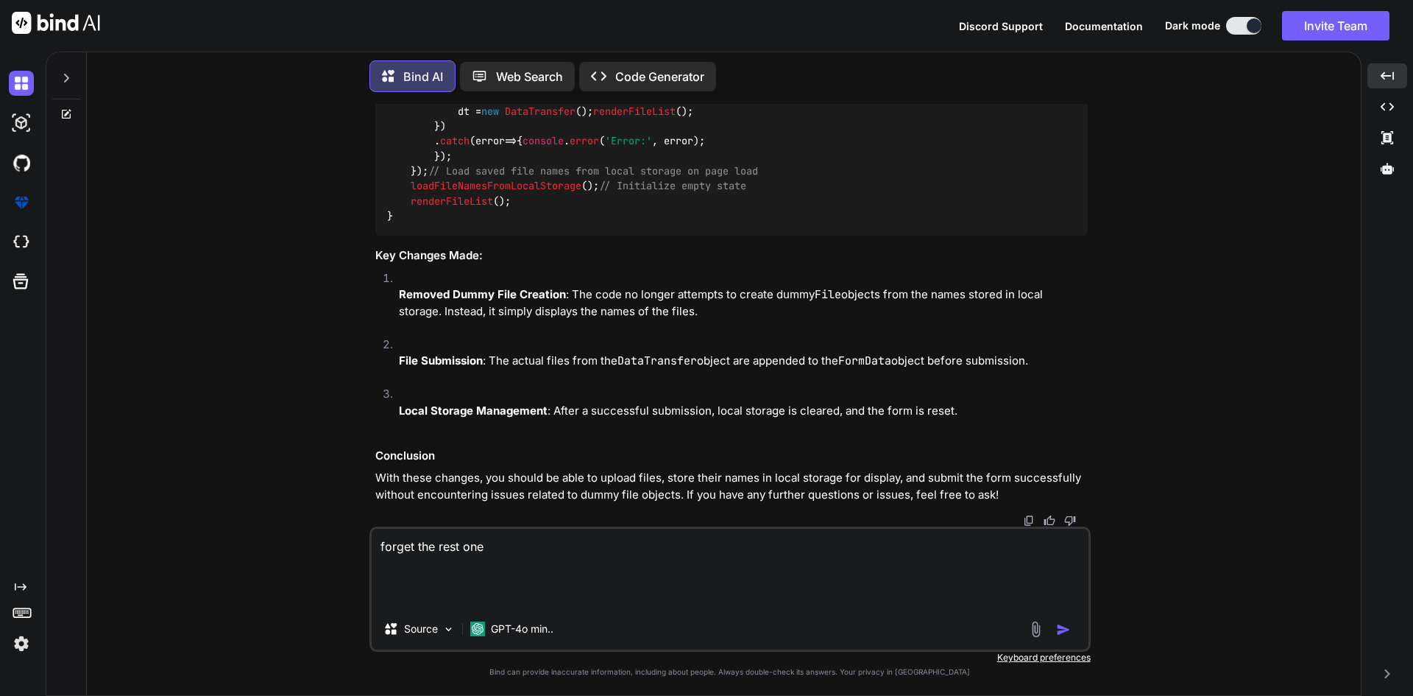
paste textarea "<div class="col-xl-4 col-md-6 col-12"> <div class="mb-3"> <label for="upload_bi…"
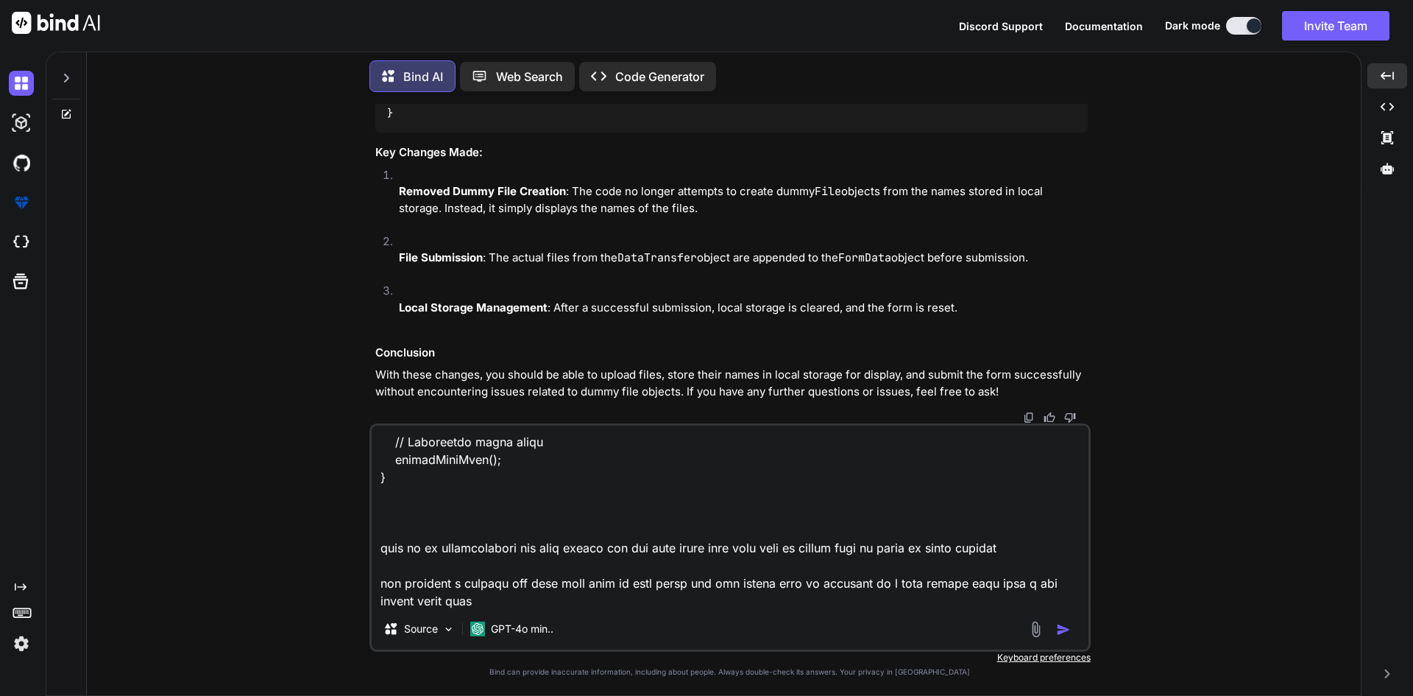
scroll to position [2757, 0]
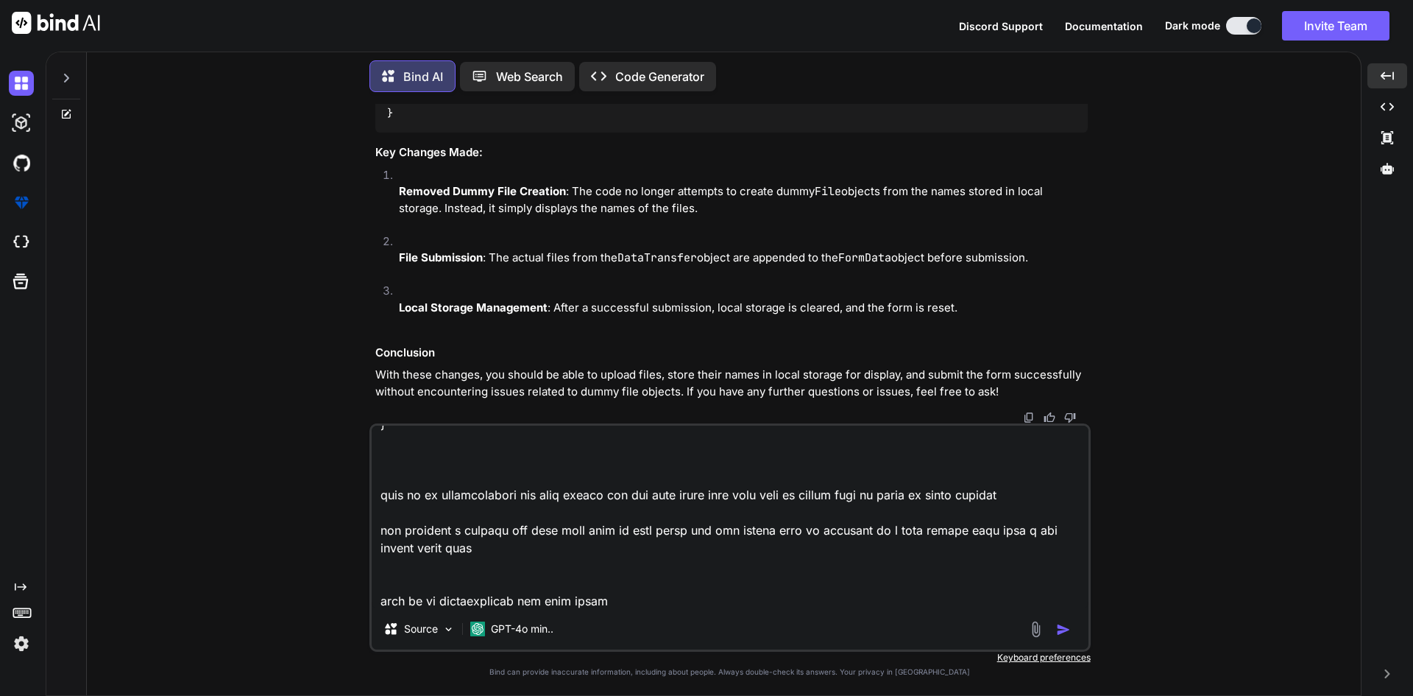
type textarea "forget the rest one <div class="col-xl-4 col-md-6 col-12"> <div class="mb-3"> <…"
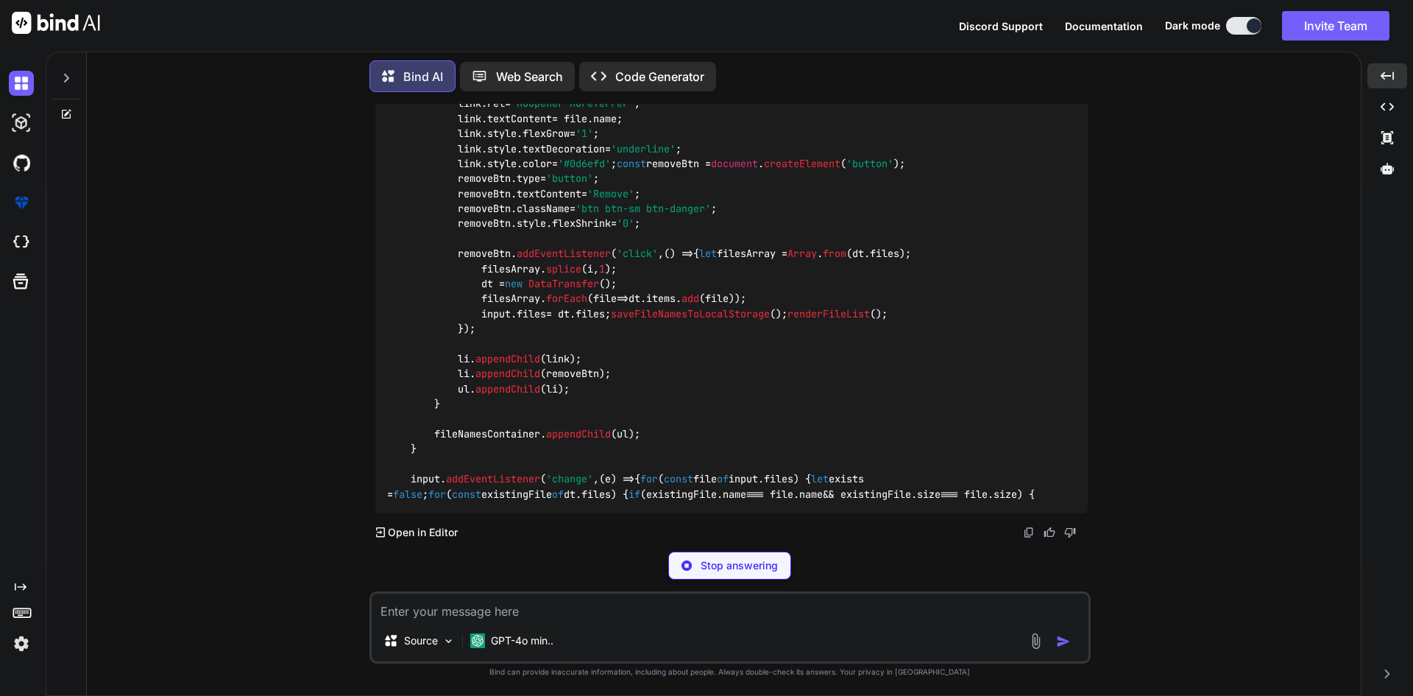
scroll to position [74285, 0]
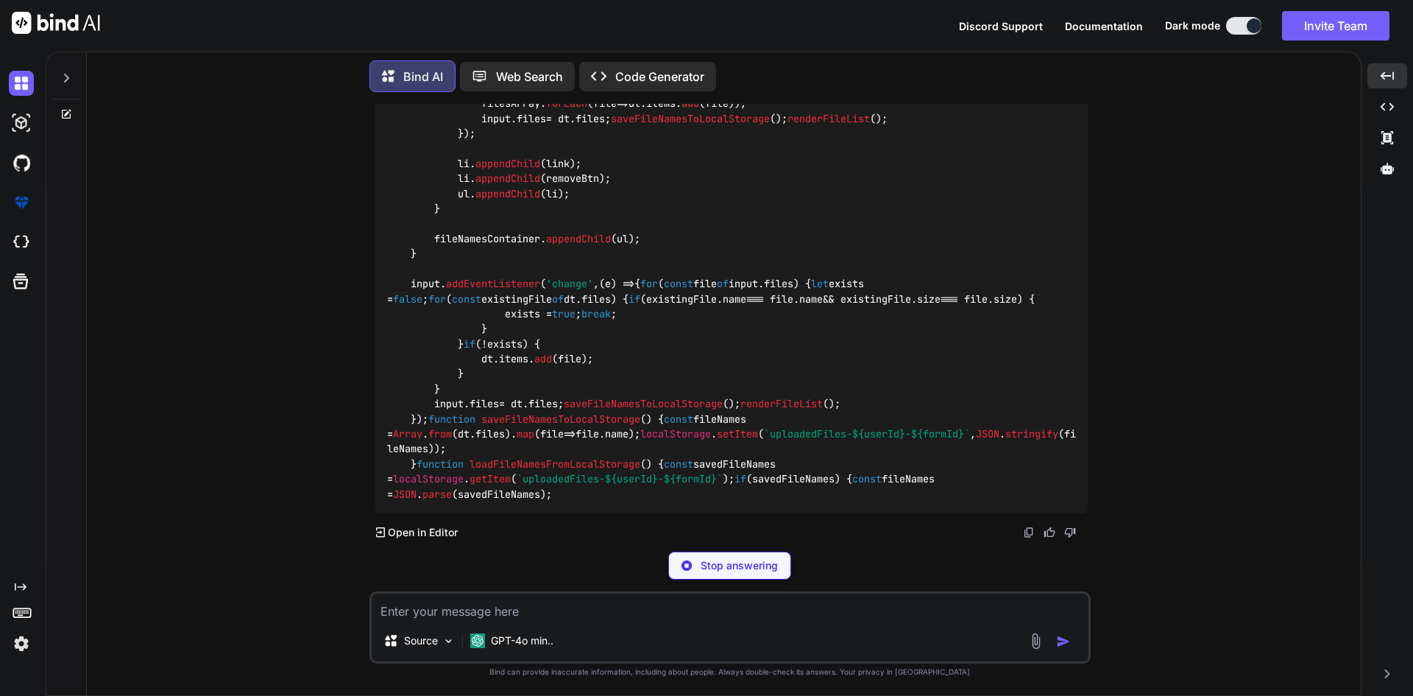
drag, startPoint x: 417, startPoint y: 317, endPoint x: 381, endPoint y: 217, distance: 105.7
click at [381, 217] on div "document . addEventListener ( 'DOMContentLoaded' , function ( ) { const userId …" at bounding box center [731, 44] width 713 height 939
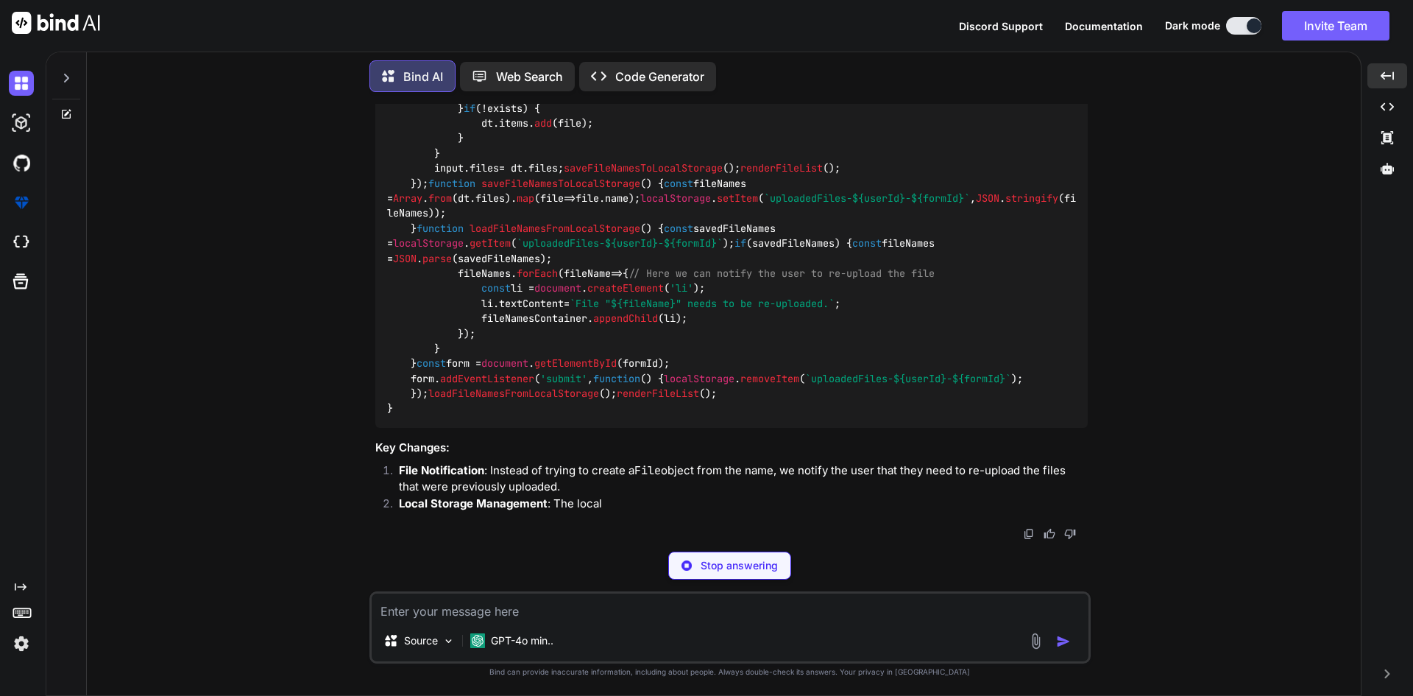
copy code "document . addEventListener ( 'DOMContentLoaded' , function ( ) { const userId …"
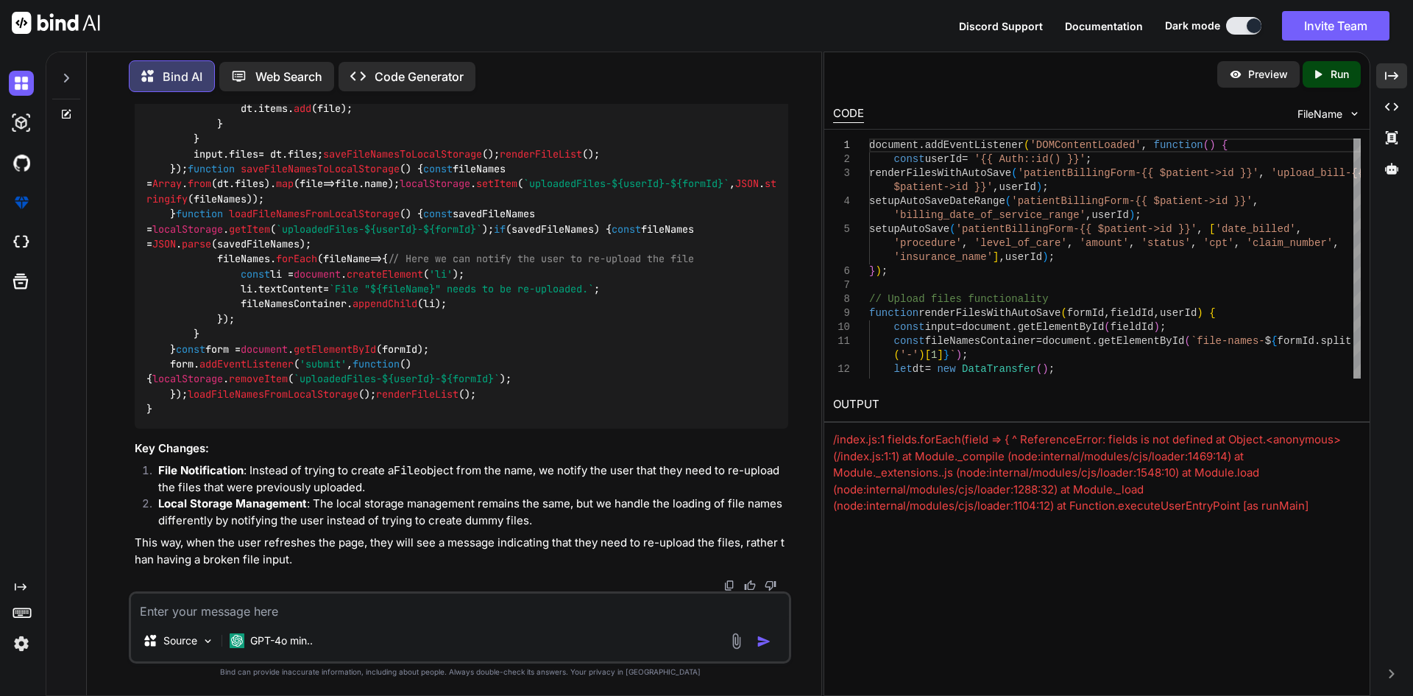
scroll to position [77235, 0]
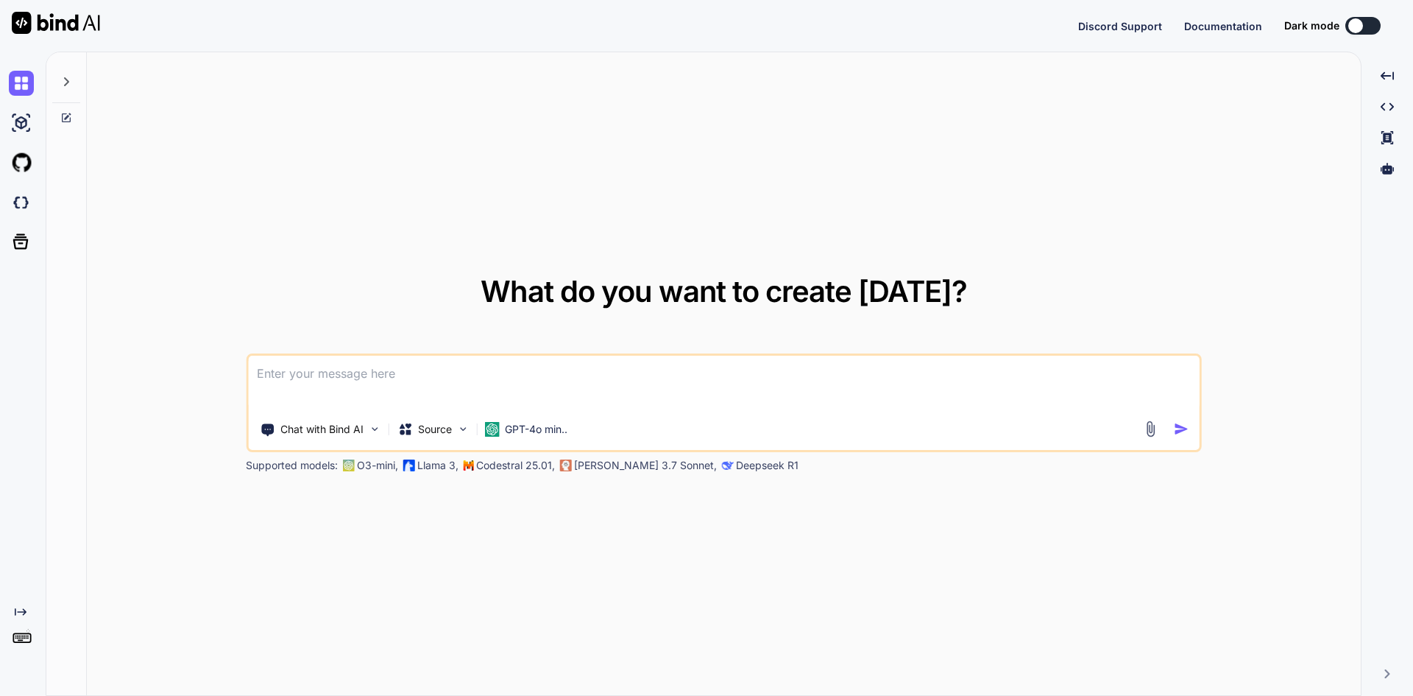
click at [557, 372] on textarea at bounding box center [724, 383] width 952 height 54
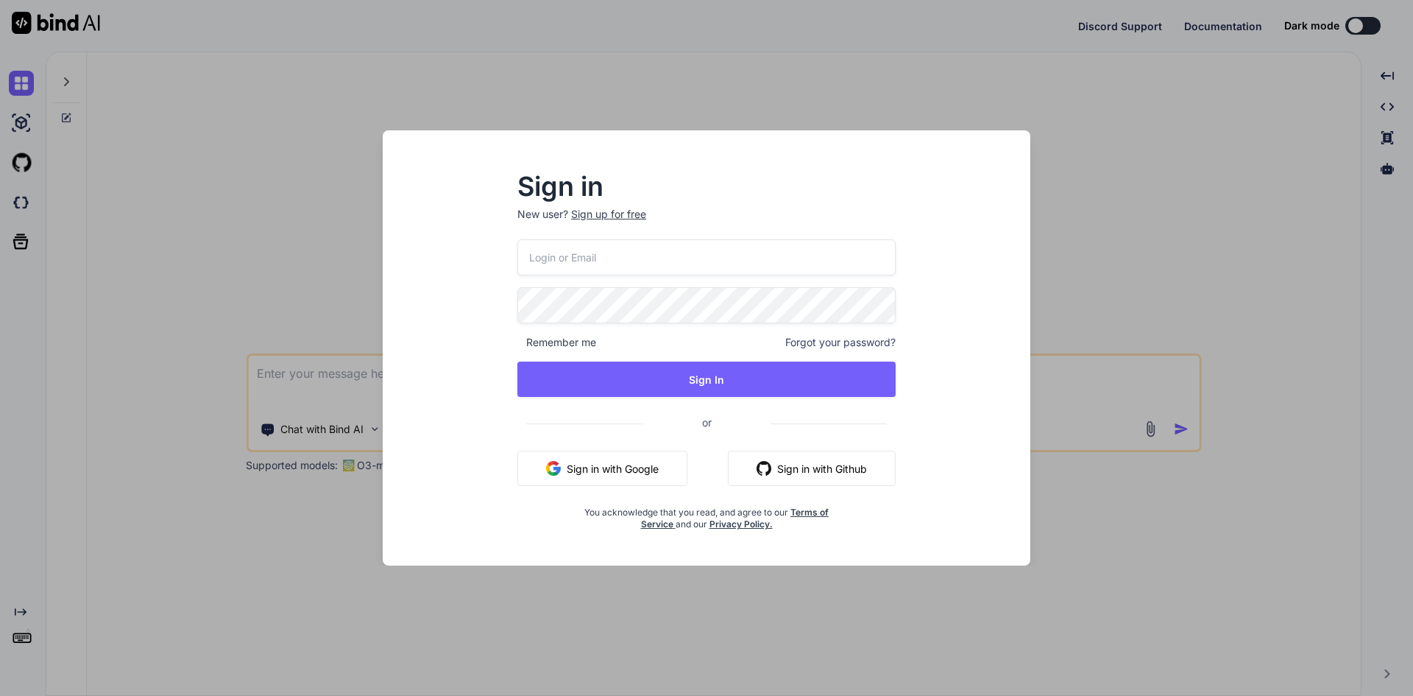
type textarea "x"
